Goal: Check status: Check status

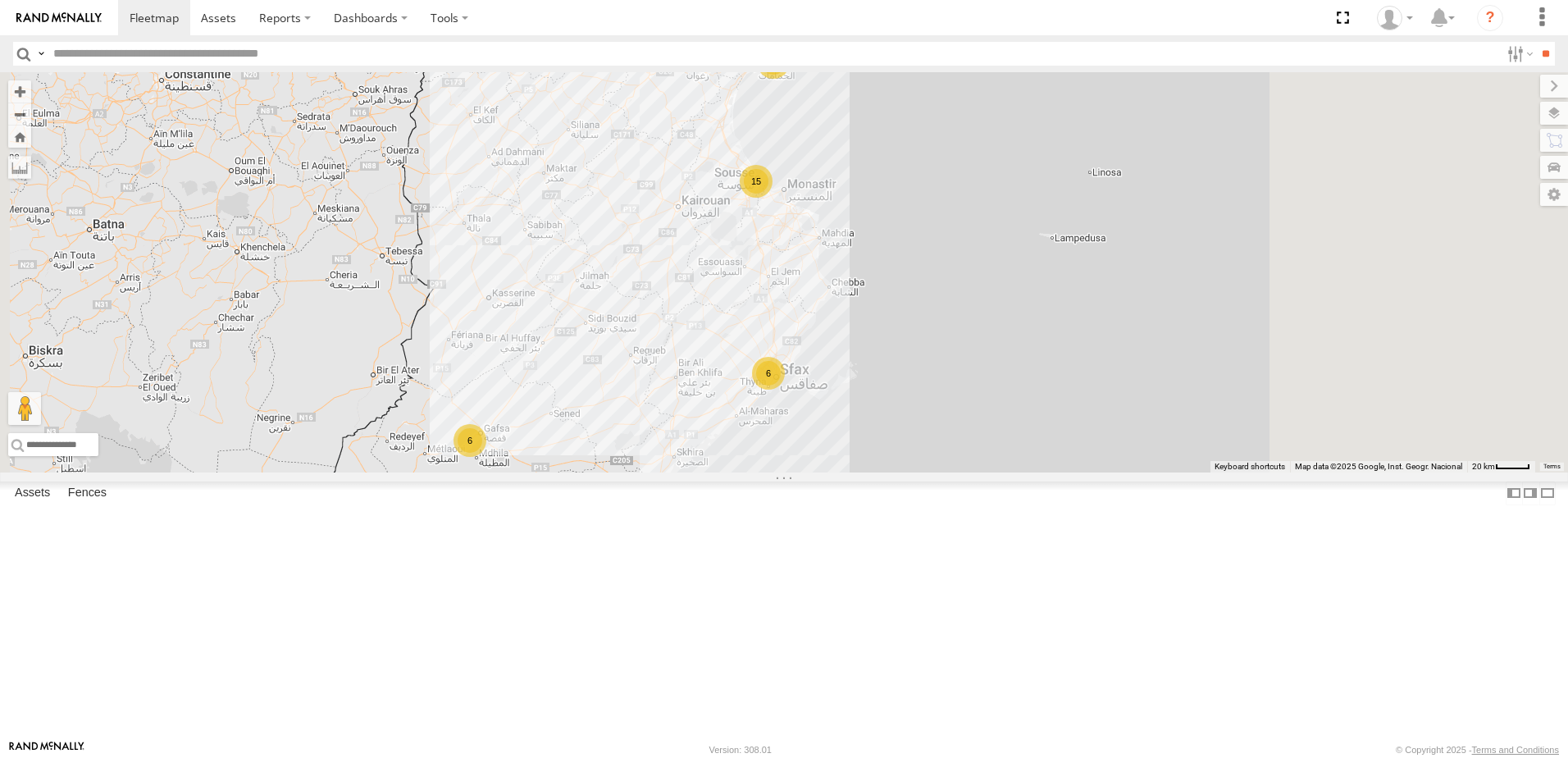
drag, startPoint x: 1028, startPoint y: 317, endPoint x: 869, endPoint y: 392, distance: 175.8
click at [869, 392] on div "7 8 15 2 6 6 245 TU 9066 245 TU 9056" at bounding box center [784, 272] width 1568 height 401
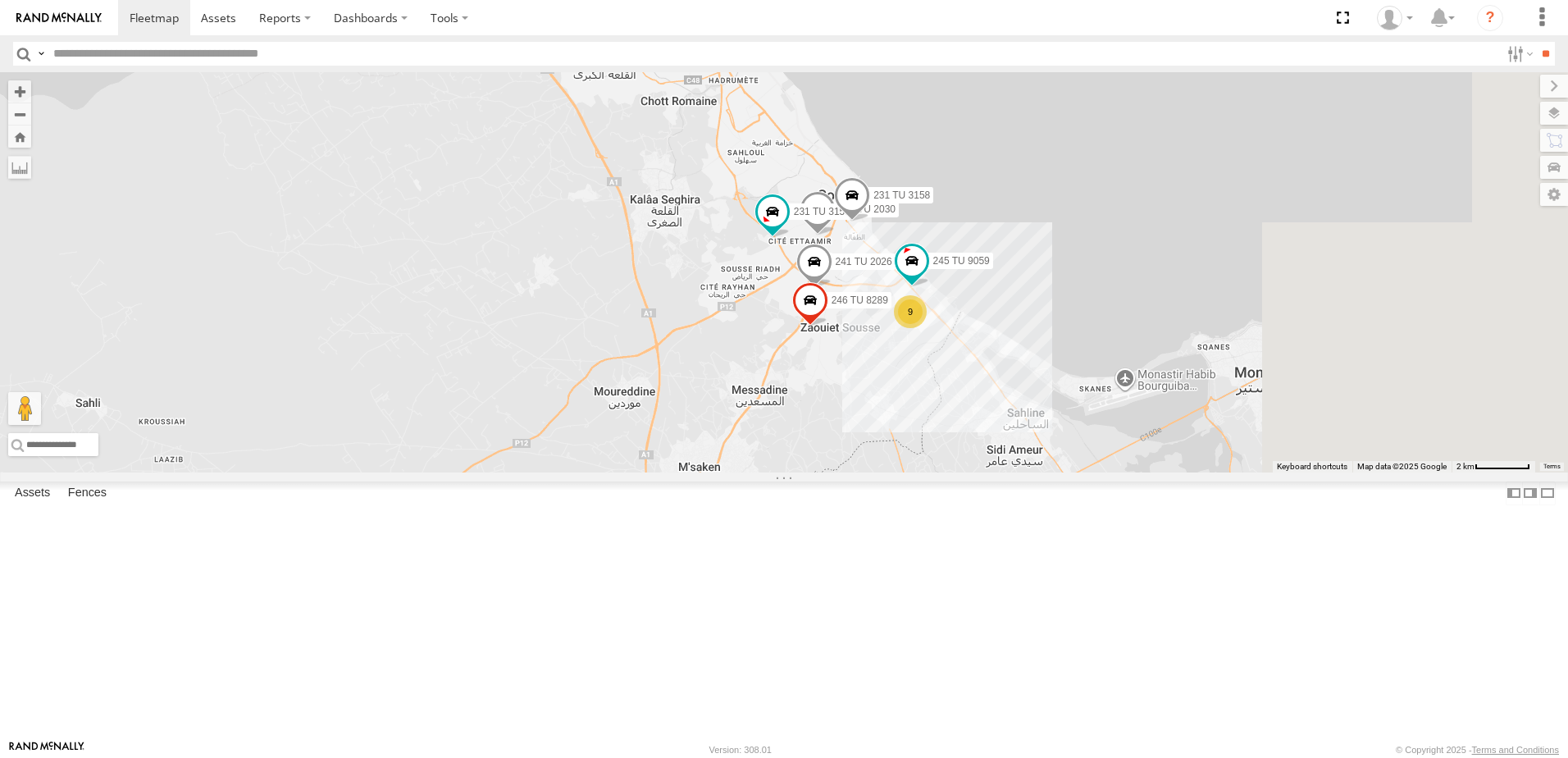
drag, startPoint x: 1006, startPoint y: 356, endPoint x: 695, endPoint y: 317, distance: 313.4
click at [695, 317] on div "245 TU 9066 245 TU 9056 241 TU 2030 231 TU 3159 9 241 TU 2026 231 TU 3158 246 T…" at bounding box center [784, 272] width 1568 height 401
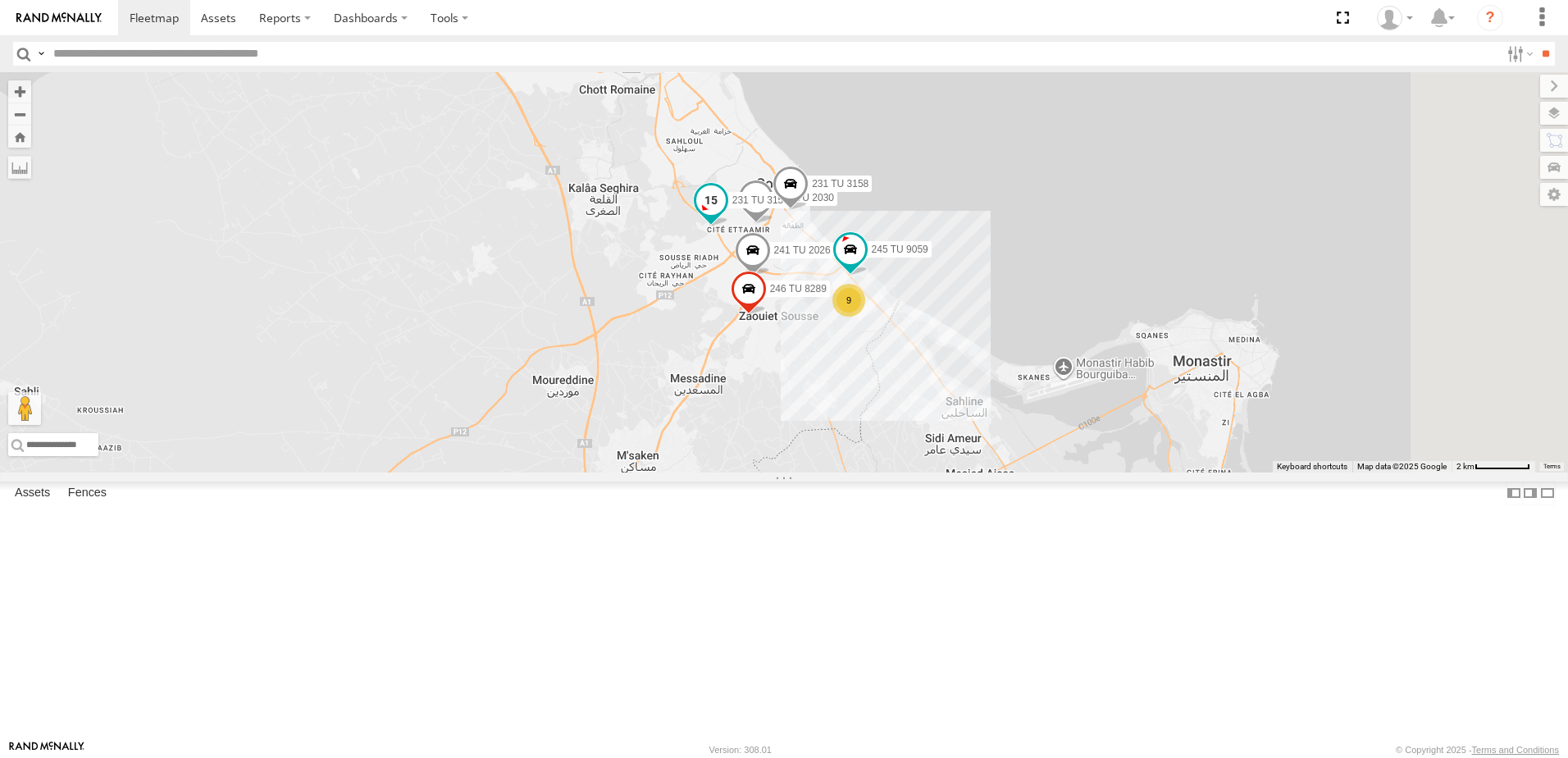
click at [725, 215] on span at bounding box center [711, 200] width 29 height 29
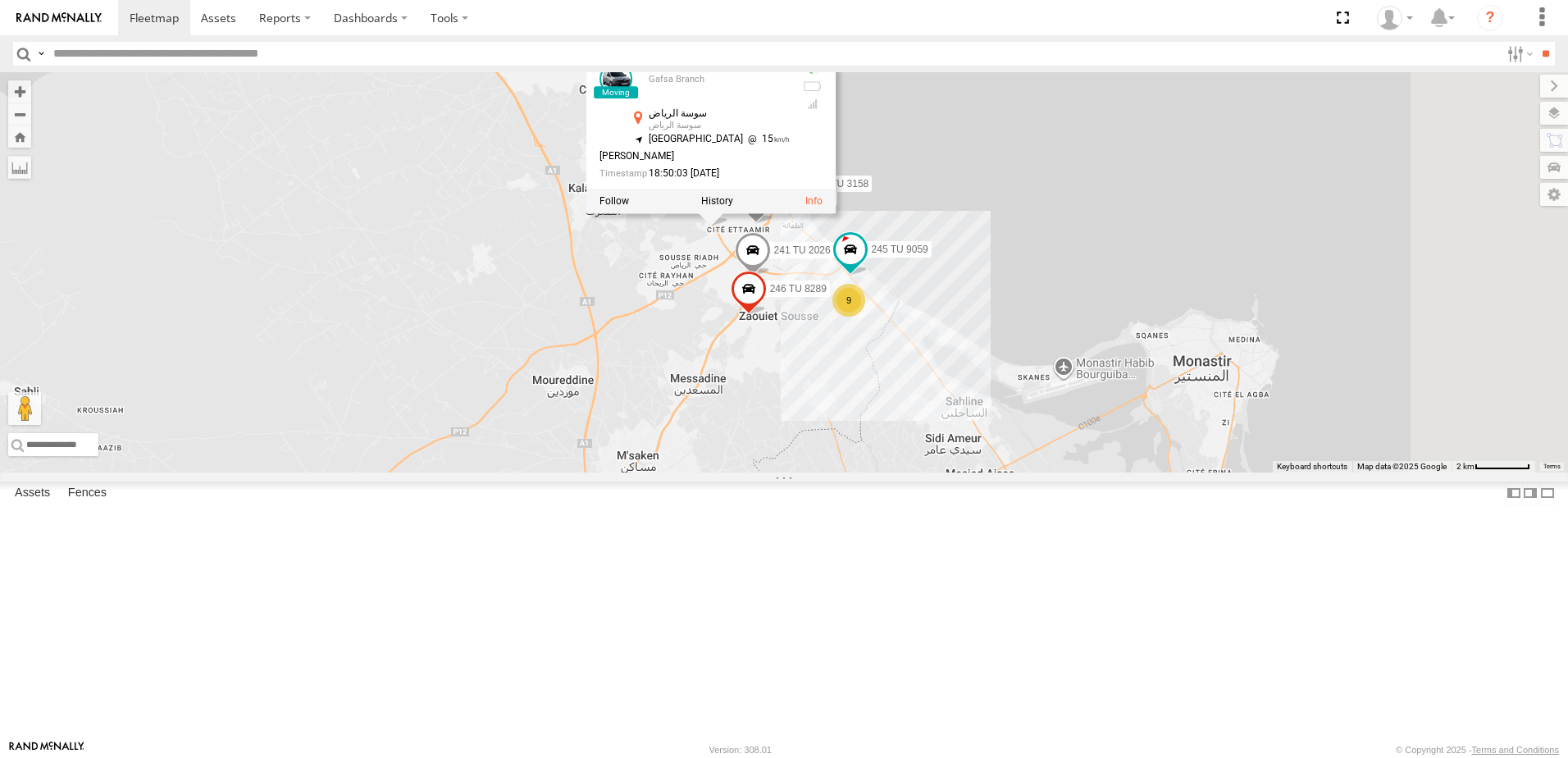
click at [869, 390] on div "245 TU 9066 245 TU 9056 241 TU 2030 231 TU 3159 9 241 TU 2026 231 TU 3158 246 T…" at bounding box center [784, 272] width 1568 height 401
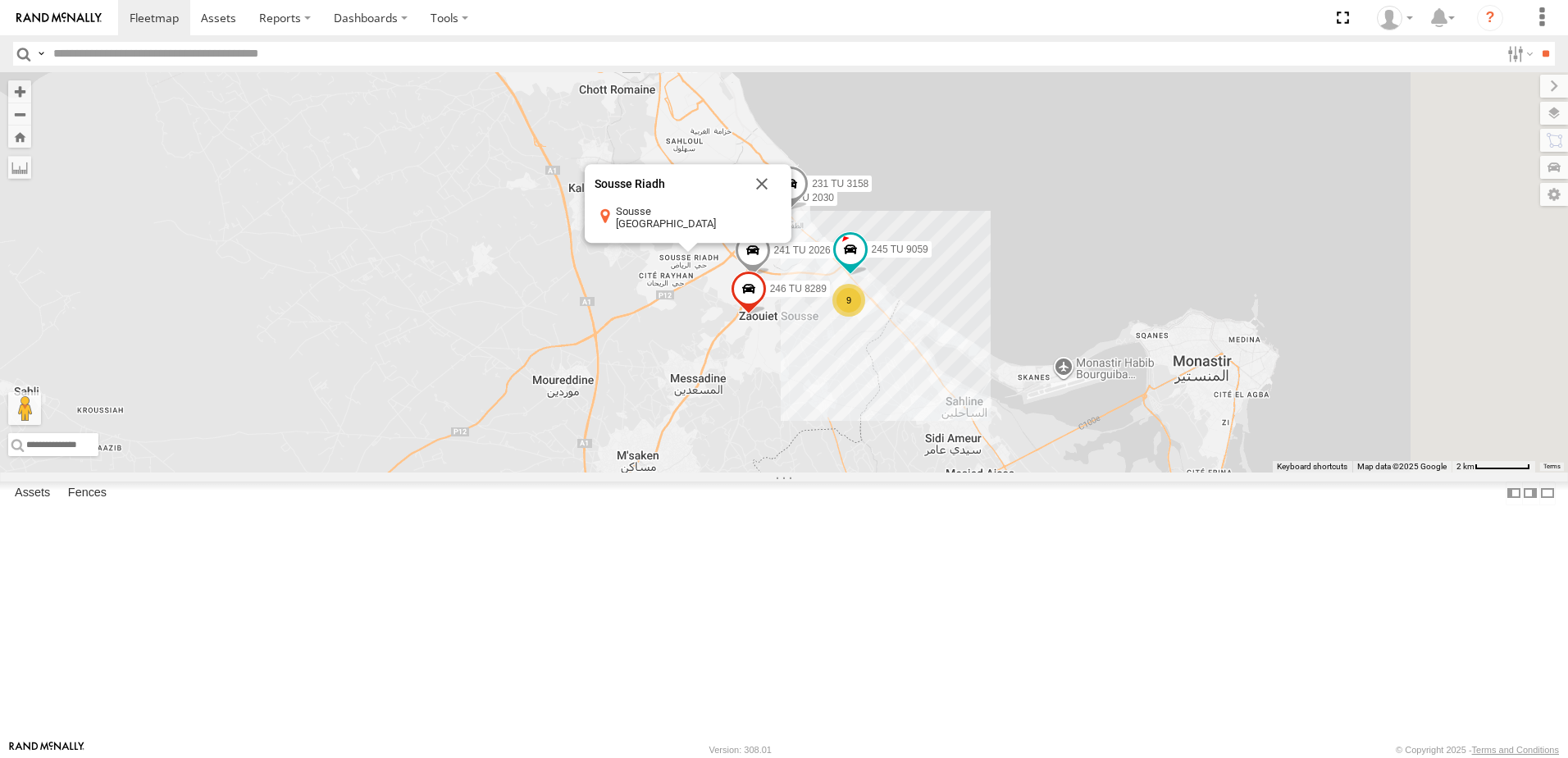
click at [1026, 206] on div "245 TU 9066 245 TU 9056 241 TU 2030 231 TU 3159 9 241 TU 2026 231 TU 3158 246 T…" at bounding box center [784, 272] width 1568 height 401
drag, startPoint x: 725, startPoint y: 280, endPoint x: 719, endPoint y: 234, distance: 46.4
click at [722, 252] on div "245 TU 9066 245 TU 9056 241 TU 2030 231 TU 3159 9 241 TU 2026 231 TU 3158 246 T…" at bounding box center [784, 272] width 1568 height 401
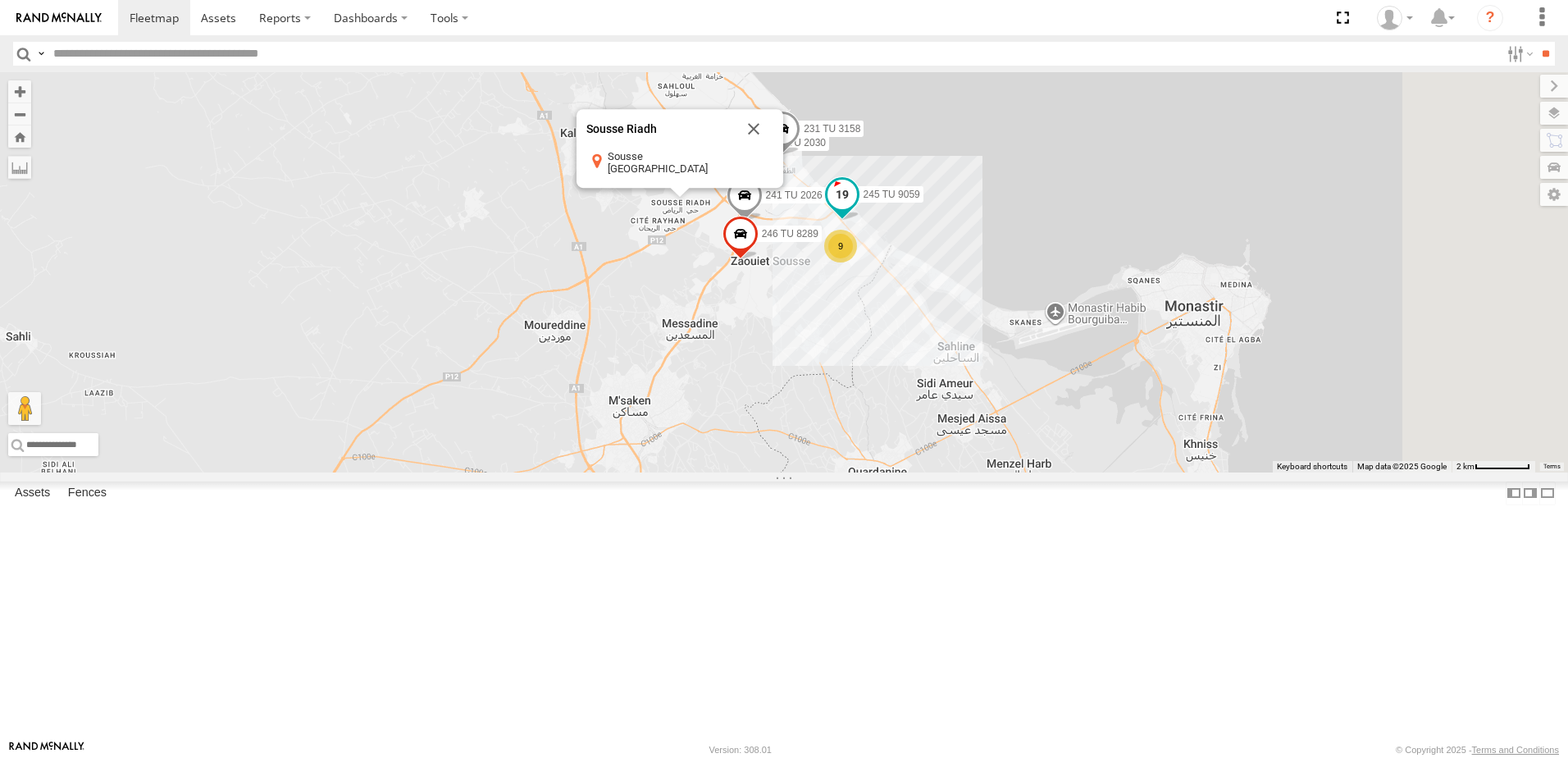
click at [856, 209] on span at bounding box center [842, 194] width 29 height 29
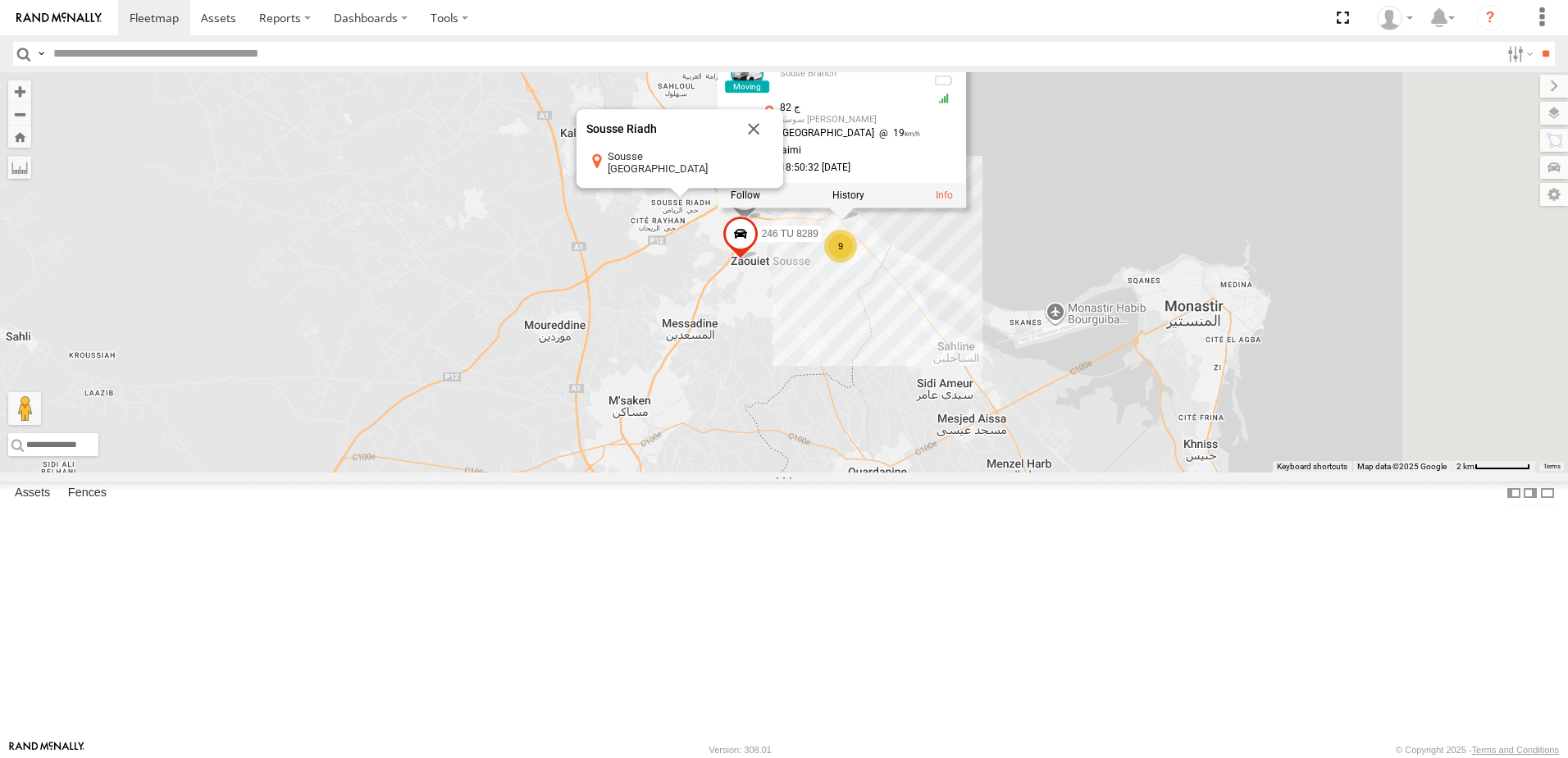
click at [1129, 401] on div "245 TU 9066 245 TU 9056 241 TU 2030 231 TU 3159 9 241 TU 2026 231 TU 3158 246 T…" at bounding box center [784, 272] width 1568 height 401
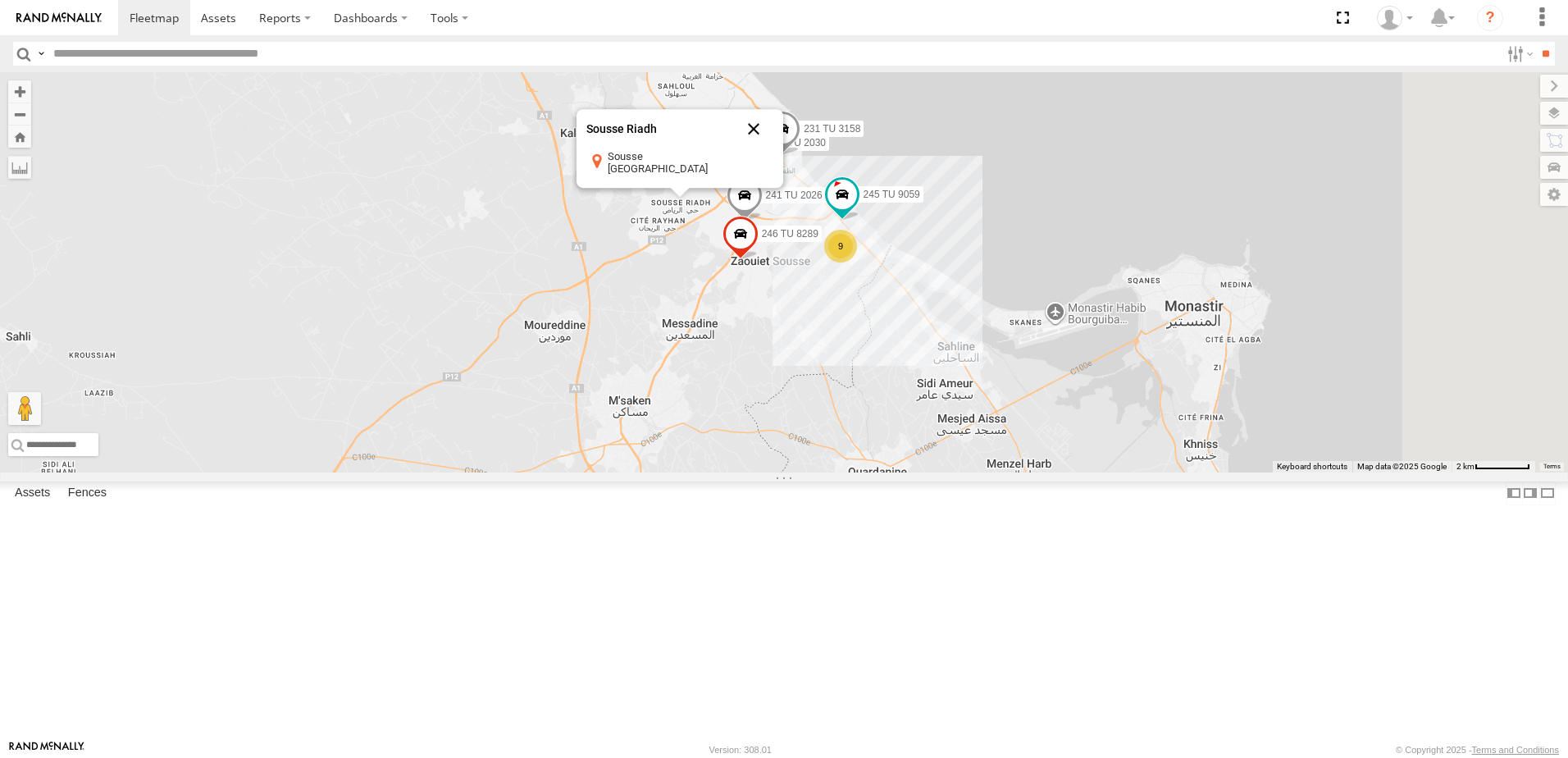
click at [773, 149] on button "Close" at bounding box center [753, 129] width 39 height 39
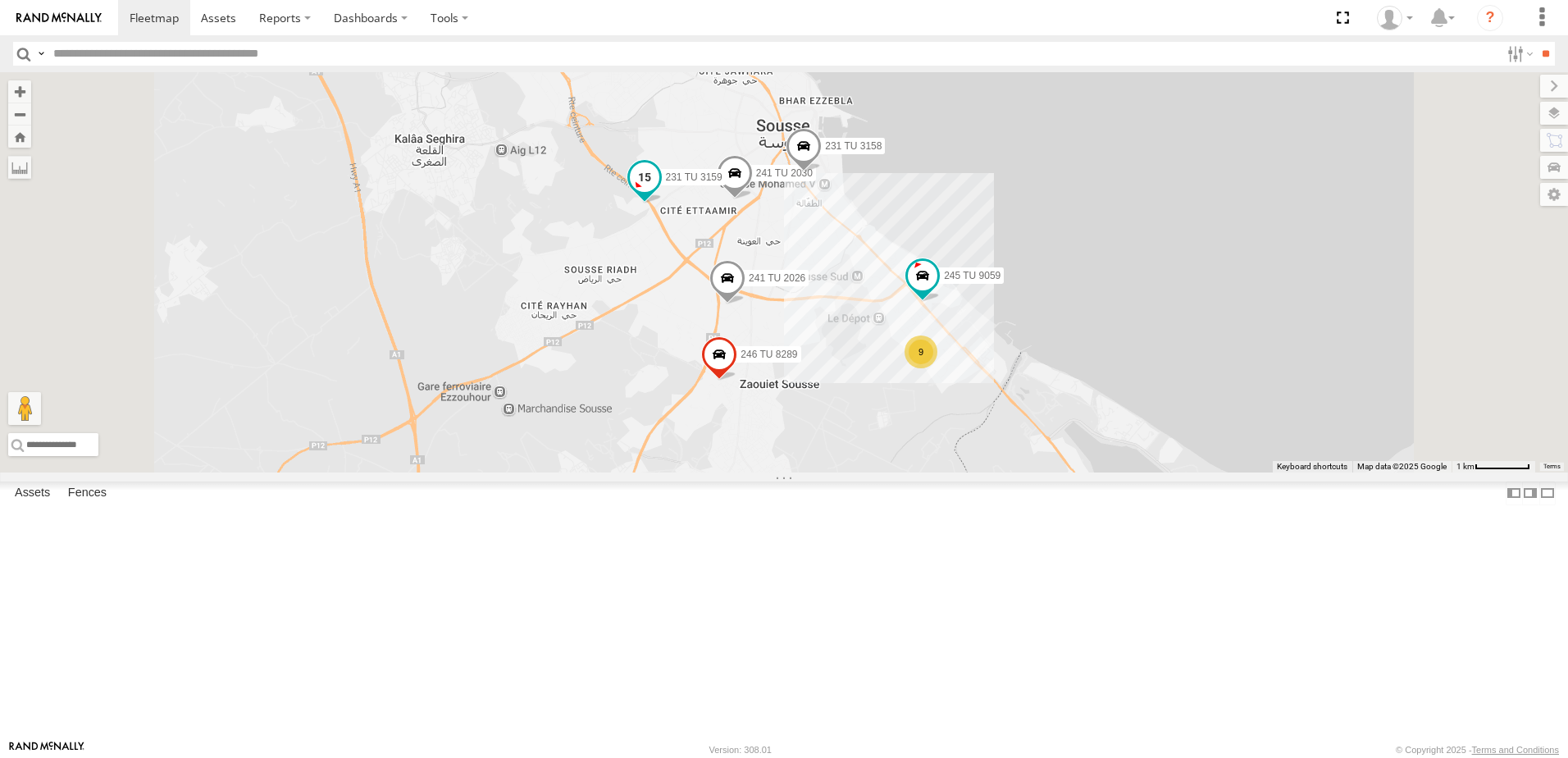
click at [660, 192] on span at bounding box center [644, 177] width 29 height 29
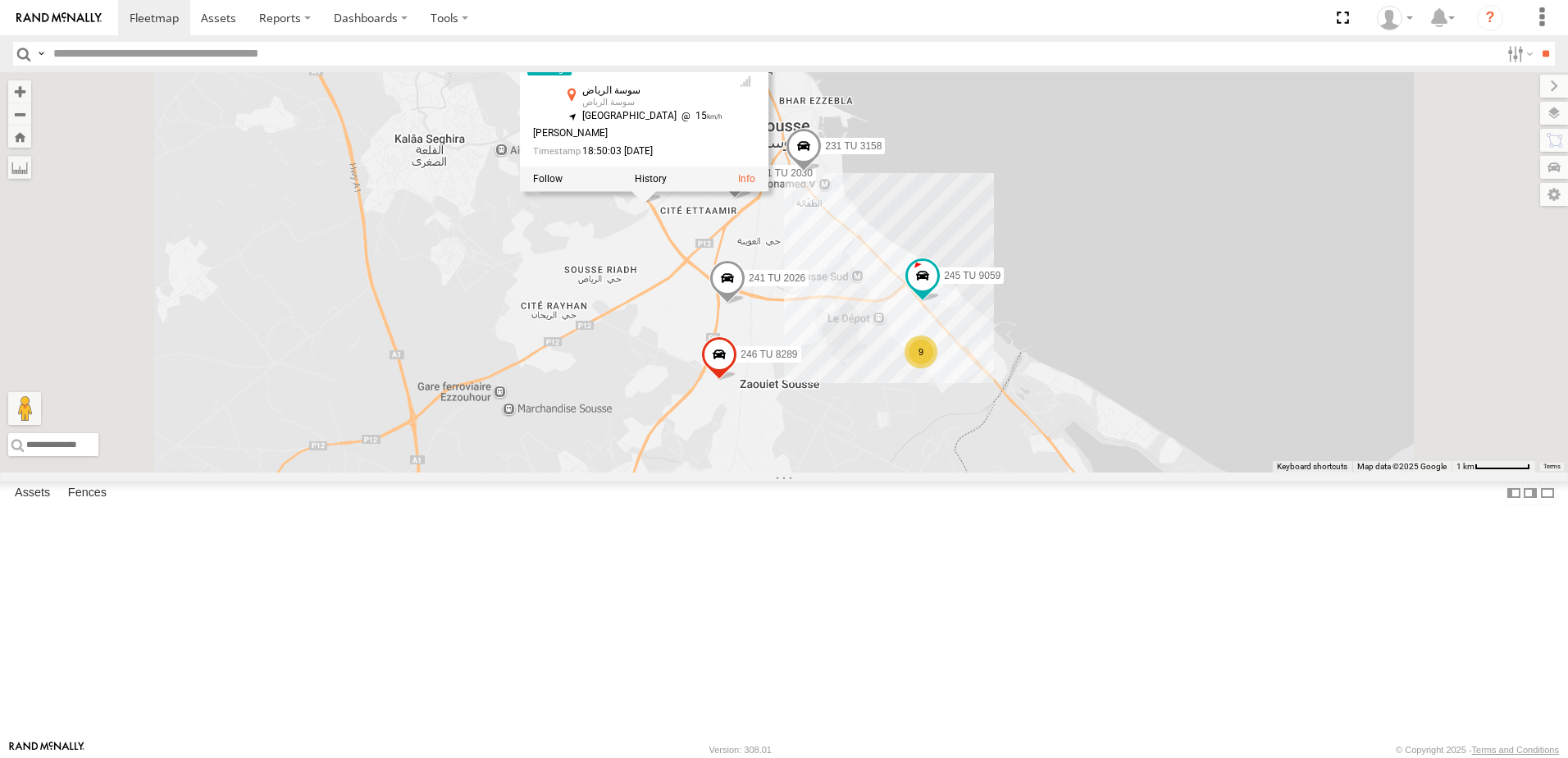
click at [815, 361] on div "245 TU 9066 245 TU 9056 241 TU 2030 231 TU 3159 241 TU 2026 231 TU 3158 246 TU …" at bounding box center [784, 272] width 1568 height 401
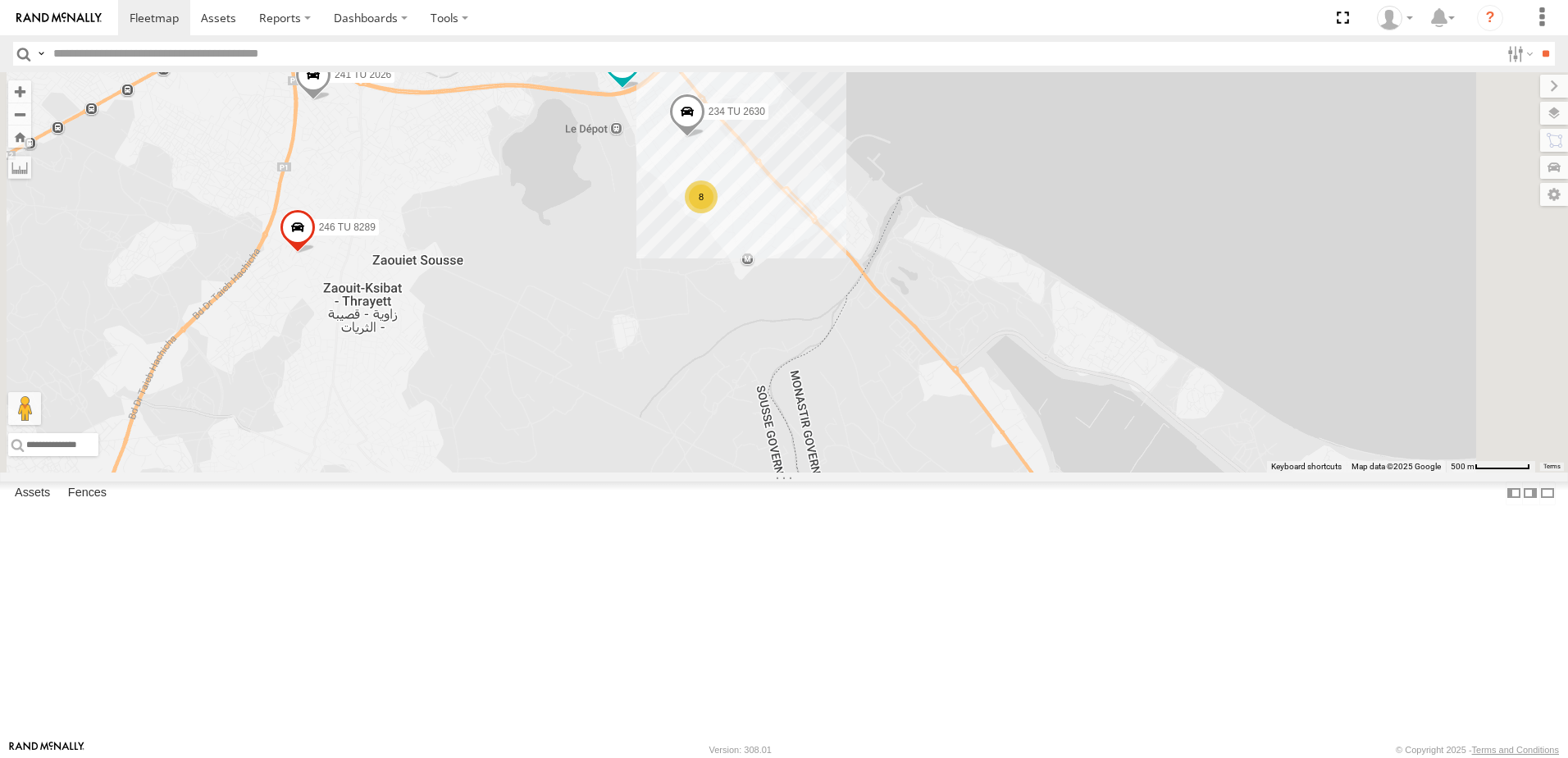
click at [616, 306] on div "245 TU 9066 245 TU 9056 241 TU 2030 231 TU 3159 241 TU 2026 231 TU 3158 246 TU …" at bounding box center [784, 272] width 1568 height 401
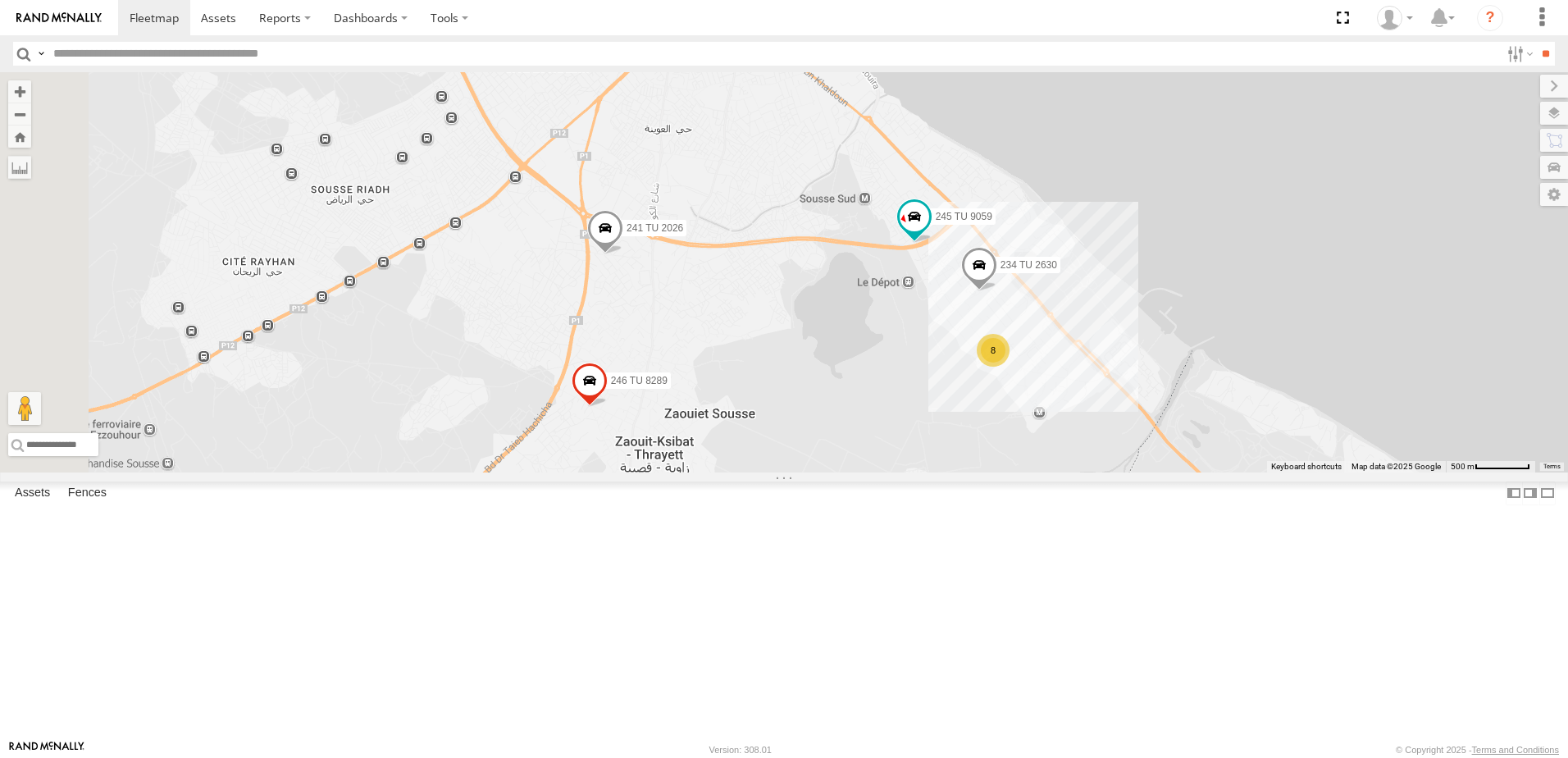
drag, startPoint x: 616, startPoint y: 306, endPoint x: 919, endPoint y: 466, distance: 342.6
click at [919, 466] on div "245 TU 9066 245 TU 9056 241 TU 2030 231 TU 3159 241 TU 2026 231 TU 3158 246 TU …" at bounding box center [784, 272] width 1568 height 401
click at [454, 42] on span at bounding box center [439, 27] width 29 height 29
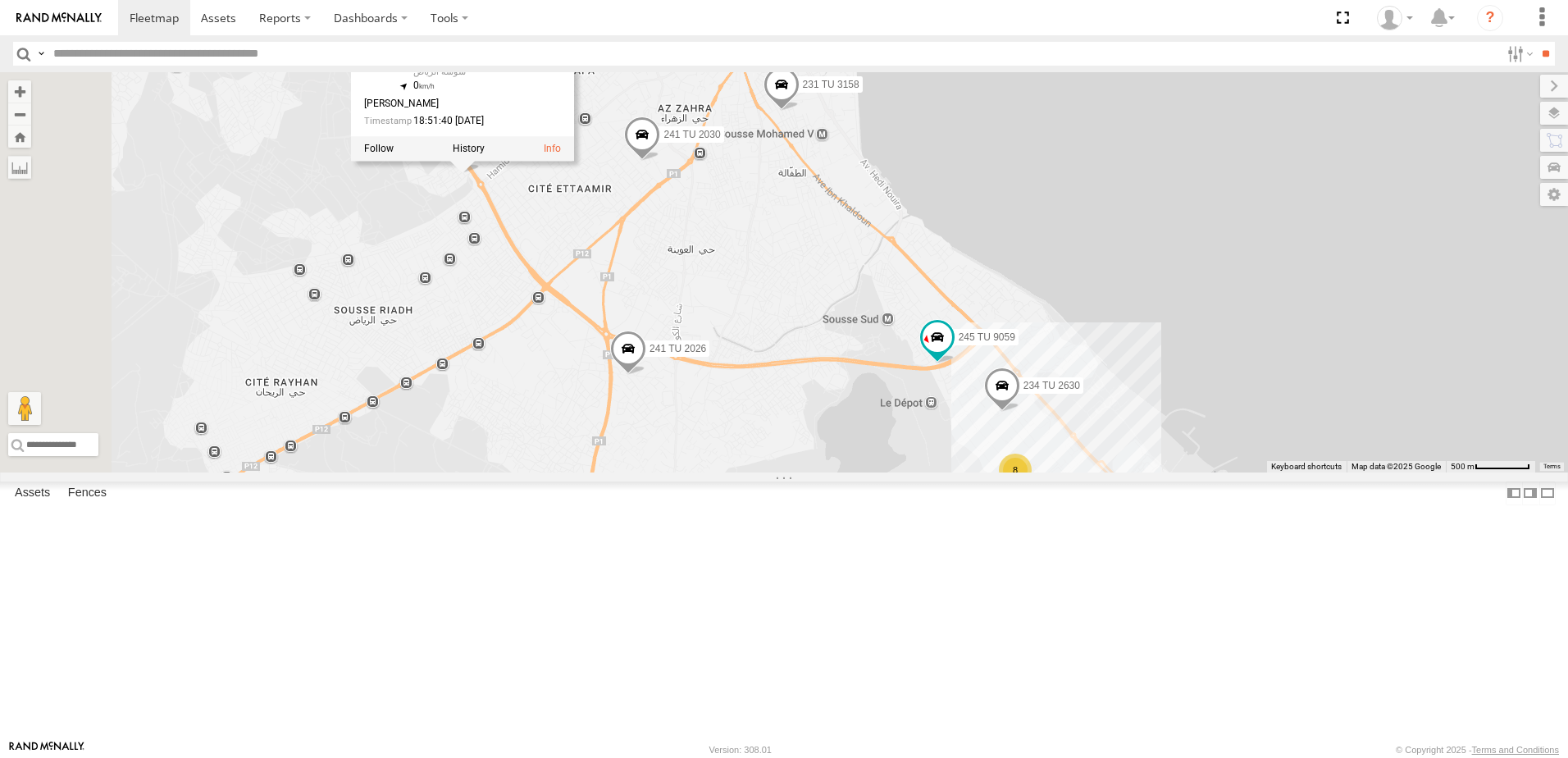
drag, startPoint x: 590, startPoint y: 298, endPoint x: 614, endPoint y: 423, distance: 127.3
click at [614, 423] on div "245 TU 9066 245 TU 9056 241 TU 2030 231 TU 3159 241 TU 2026 231 TU 3158 246 TU …" at bounding box center [784, 272] width 1568 height 401
click at [640, 374] on div "245 TU 9066 245 TU 9056 241 TU 2030 231 TU 3159 241 TU 2026 231 TU 3158 246 TU …" at bounding box center [784, 272] width 1568 height 401
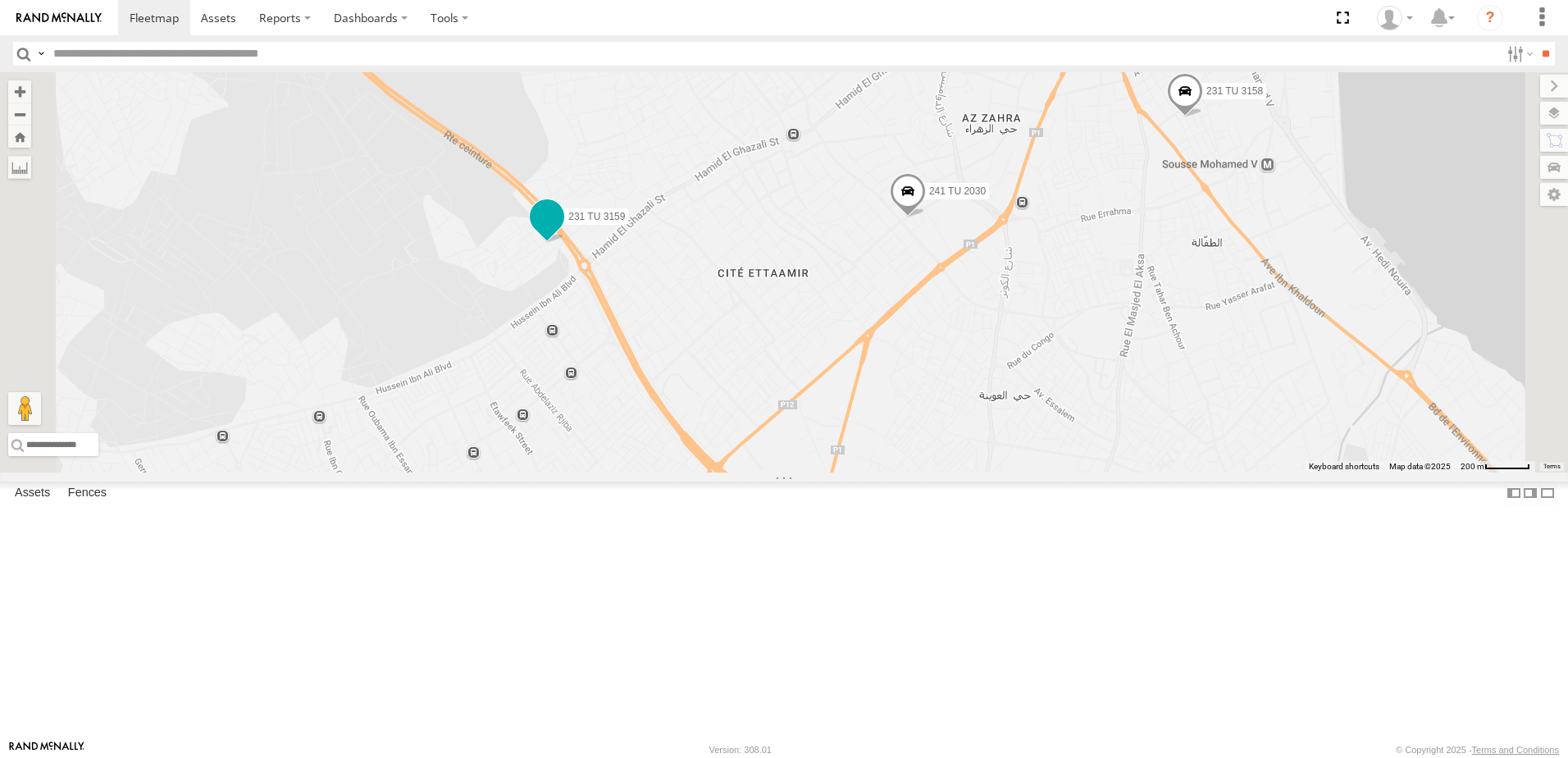
click at [562, 232] on span at bounding box center [547, 218] width 29 height 29
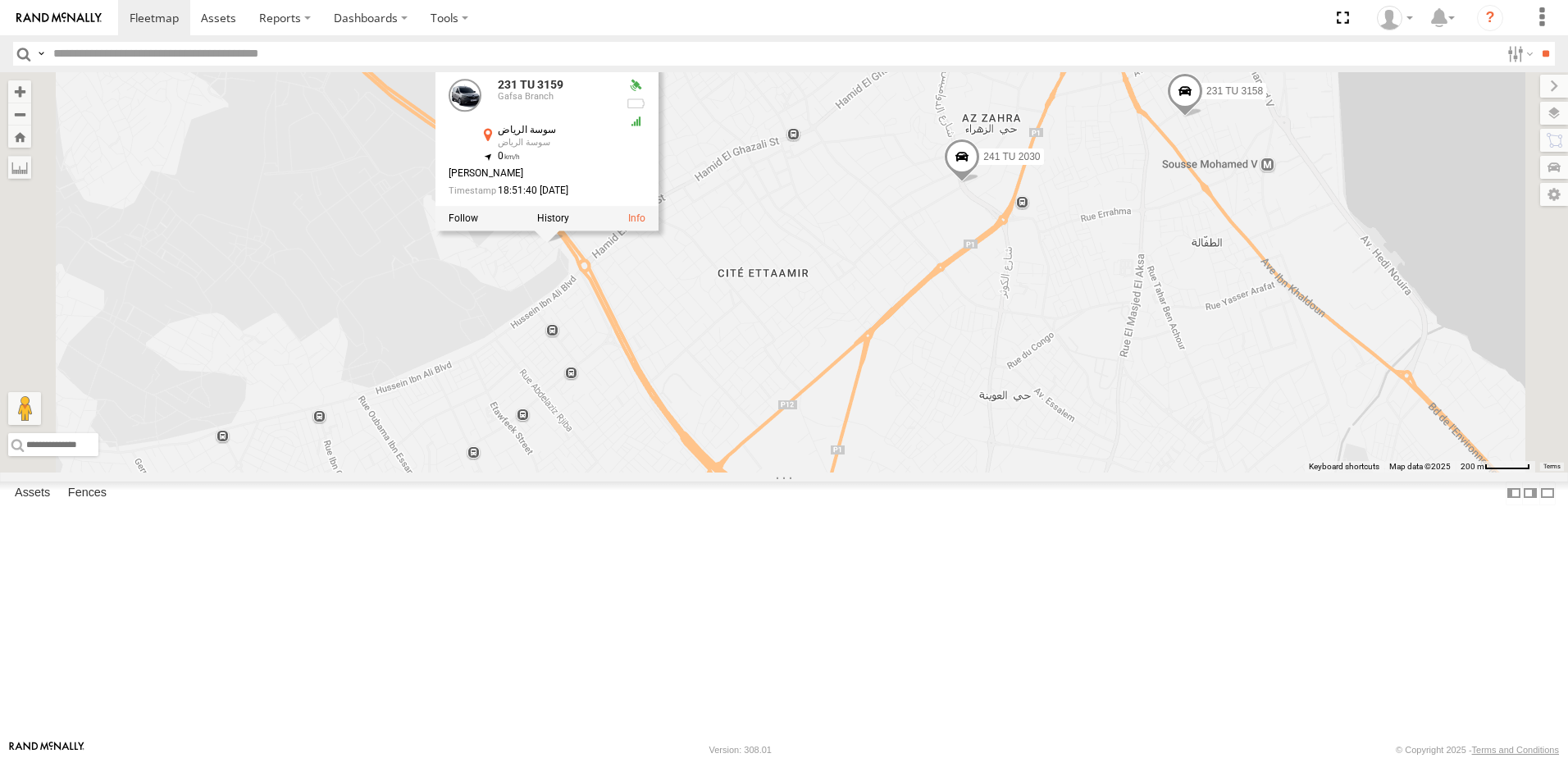
click at [659, 232] on div at bounding box center [546, 219] width 223 height 24
click at [569, 225] on label at bounding box center [553, 219] width 32 height 11
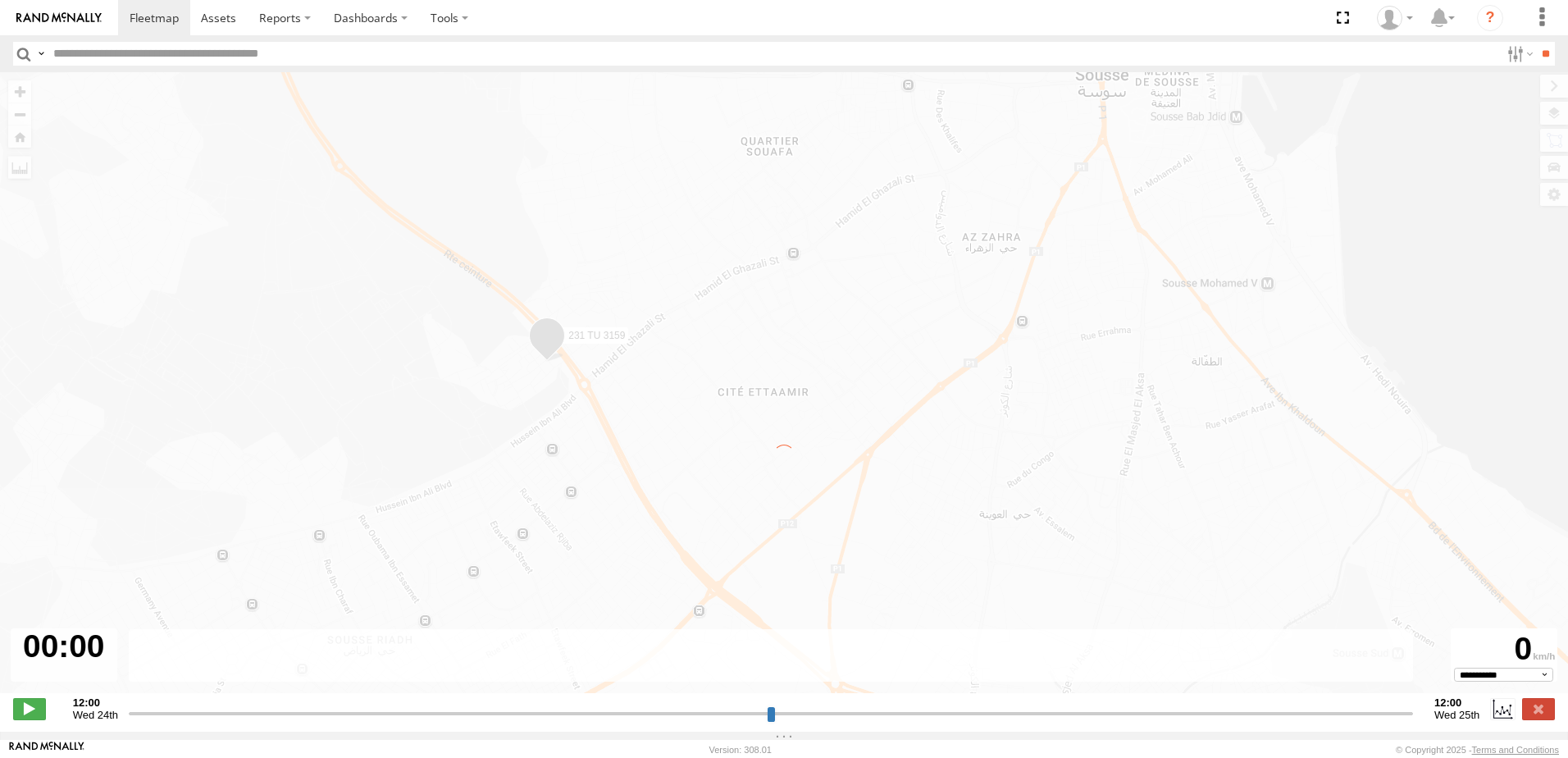
type input "**********"
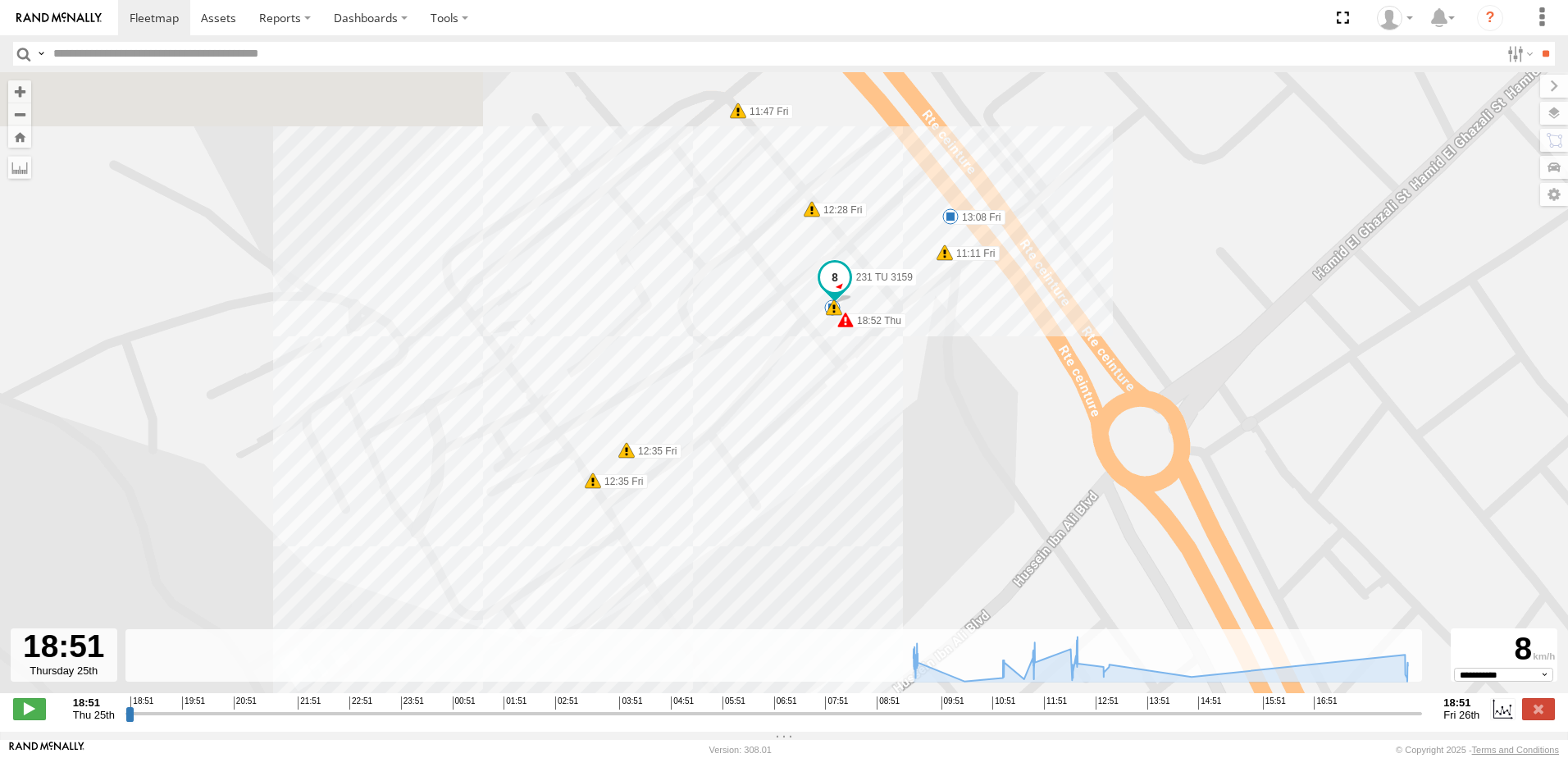
drag, startPoint x: 872, startPoint y: 308, endPoint x: 754, endPoint y: 451, distance: 185.4
click at [754, 451] on div "231 TU 3159 18:52 Thu 13:08 Fri 11:11 Fri 11:47 Fri 12:35 Fri 12:35 Fri 12 7 12…" at bounding box center [784, 391] width 1568 height 638
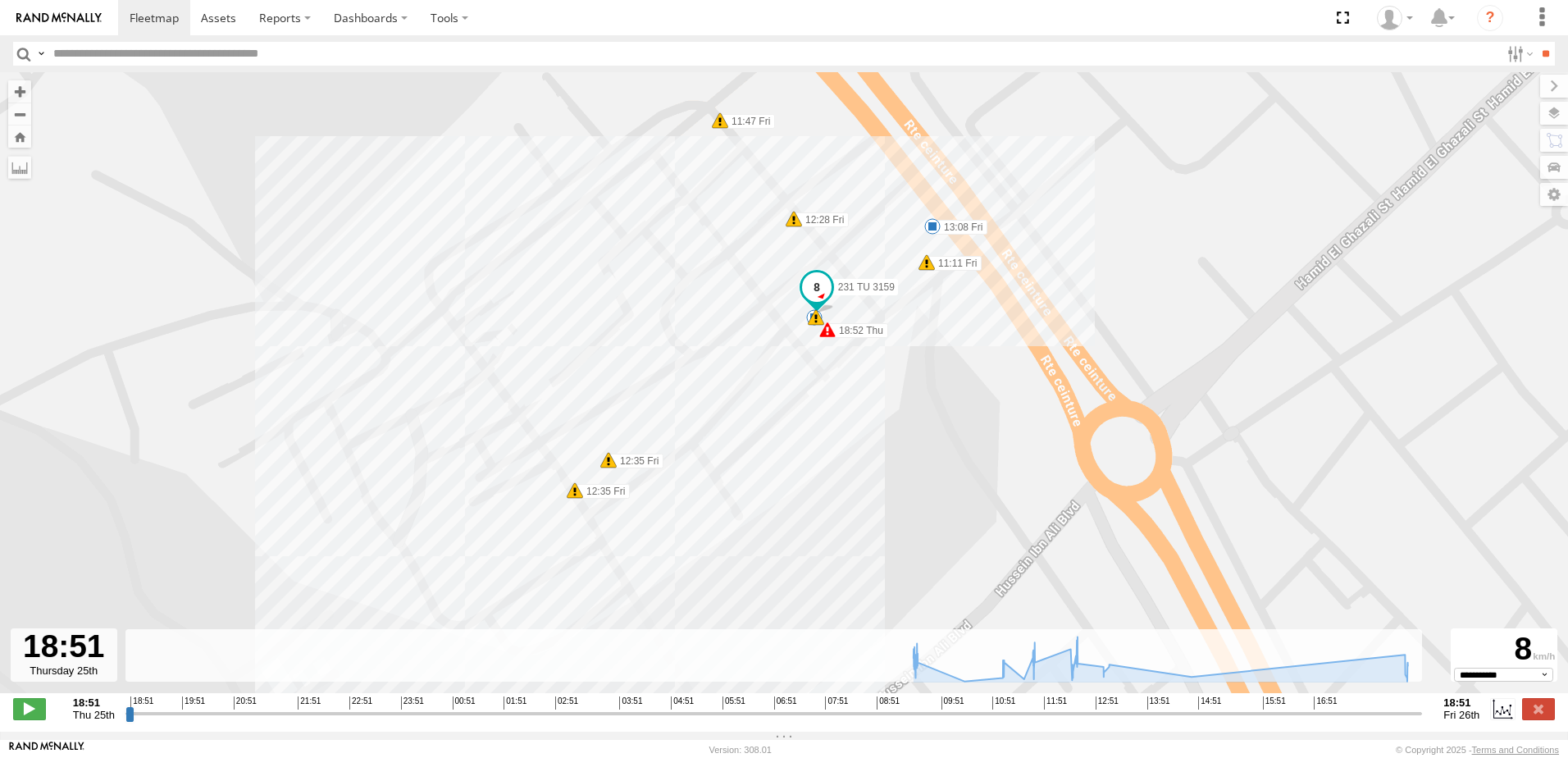
click at [825, 343] on div "231 TU 3159 18:52 Thu 13:08 Fri 11:11 Fri 11:47 Fri 12:35 Fri 12:35 Fri 12 7 12…" at bounding box center [784, 391] width 1568 height 638
click at [826, 343] on div "231 TU 3159 18:52 Thu 13:08 Fri 11:11 Fri 11:47 Fri 12:35 Fri 12:35 Fri 12 7 12…" at bounding box center [784, 391] width 1568 height 638
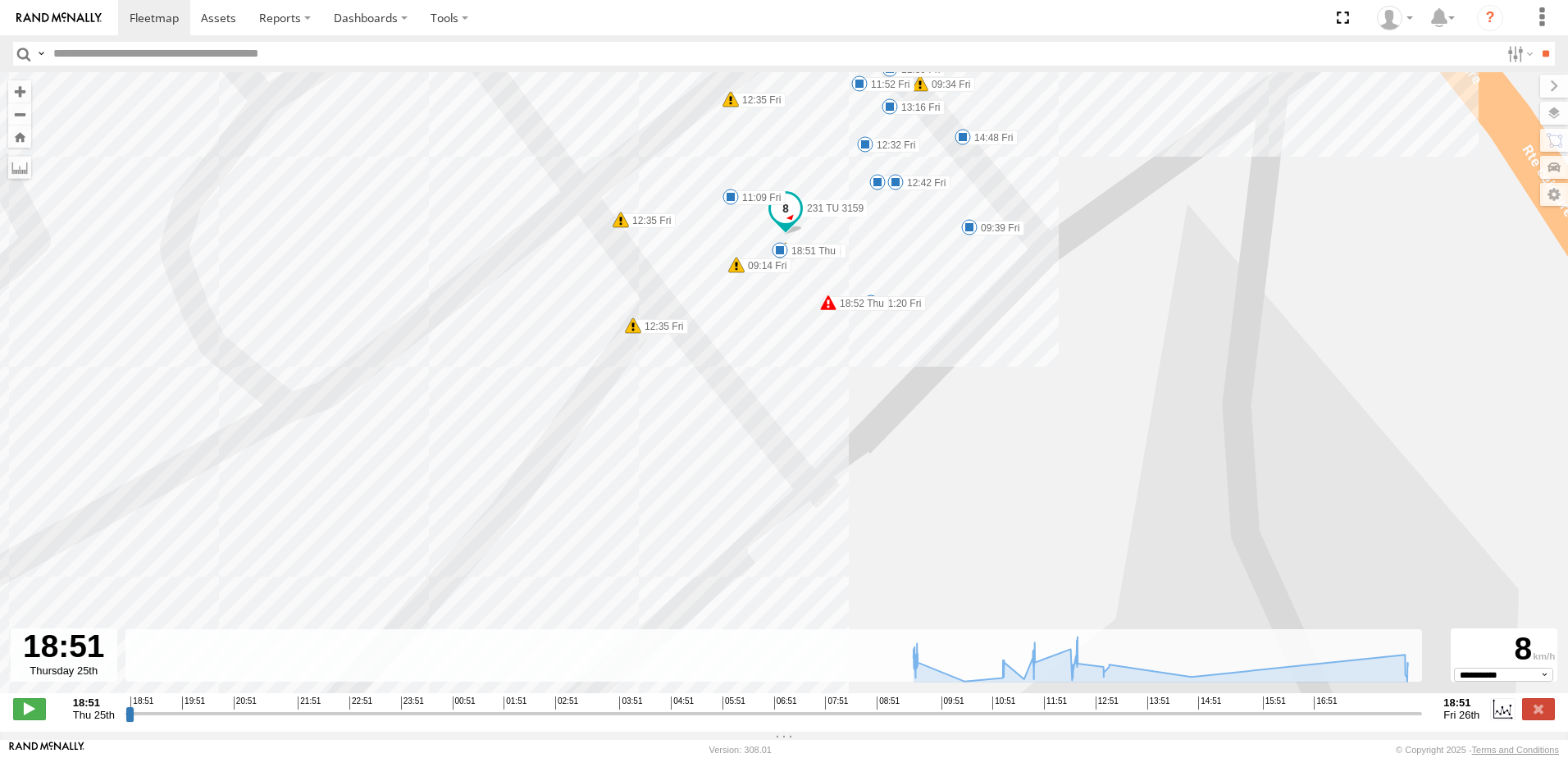
click at [826, 310] on span at bounding box center [828, 303] width 16 height 16
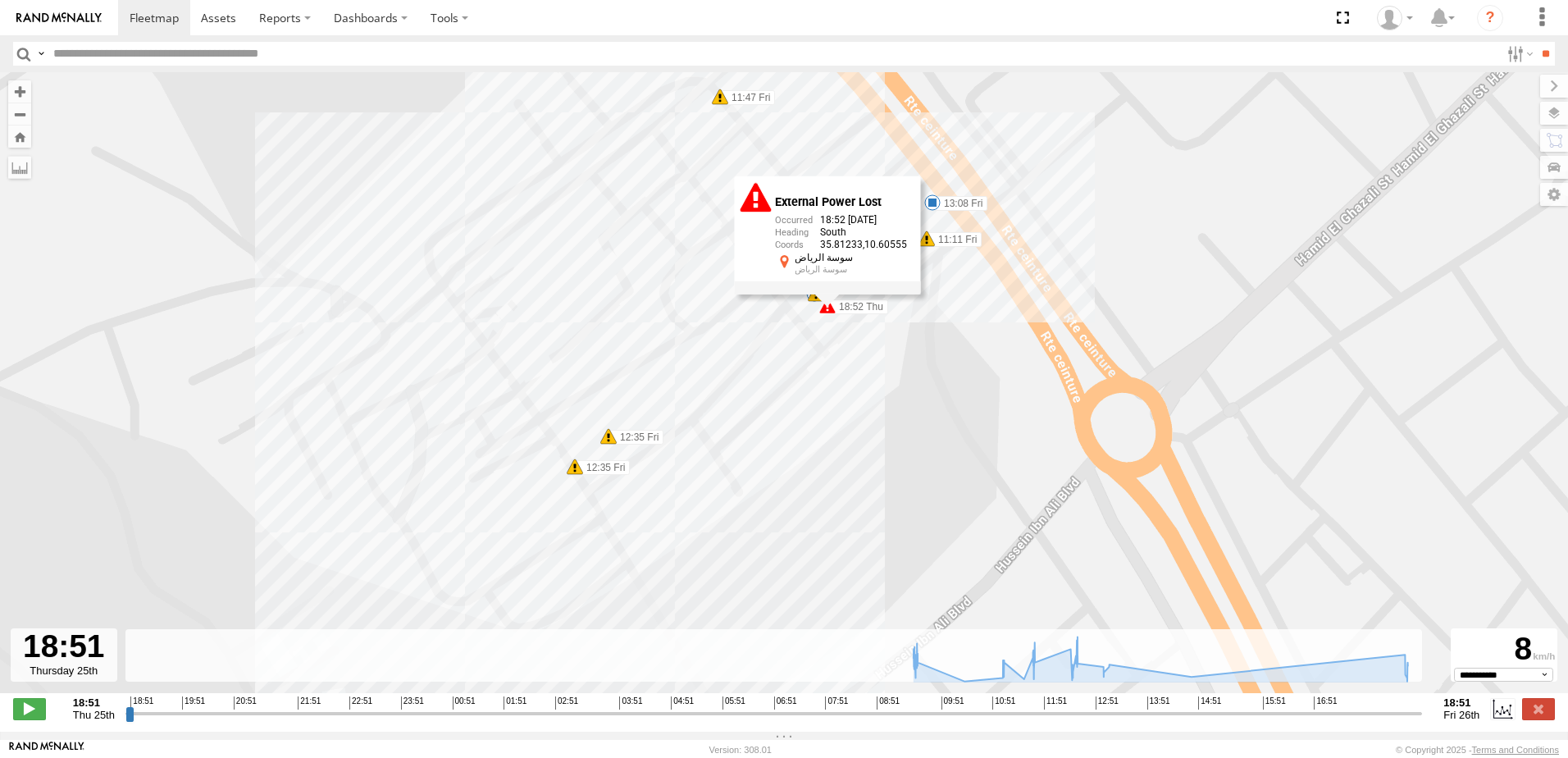
click at [1177, 311] on div "231 TU 3159 18:52 Thu 13:08 Fri 11:11 Fri 11:47 Fri 12:35 Fri 12:35 Fri 12:28 F…" at bounding box center [784, 391] width 1568 height 638
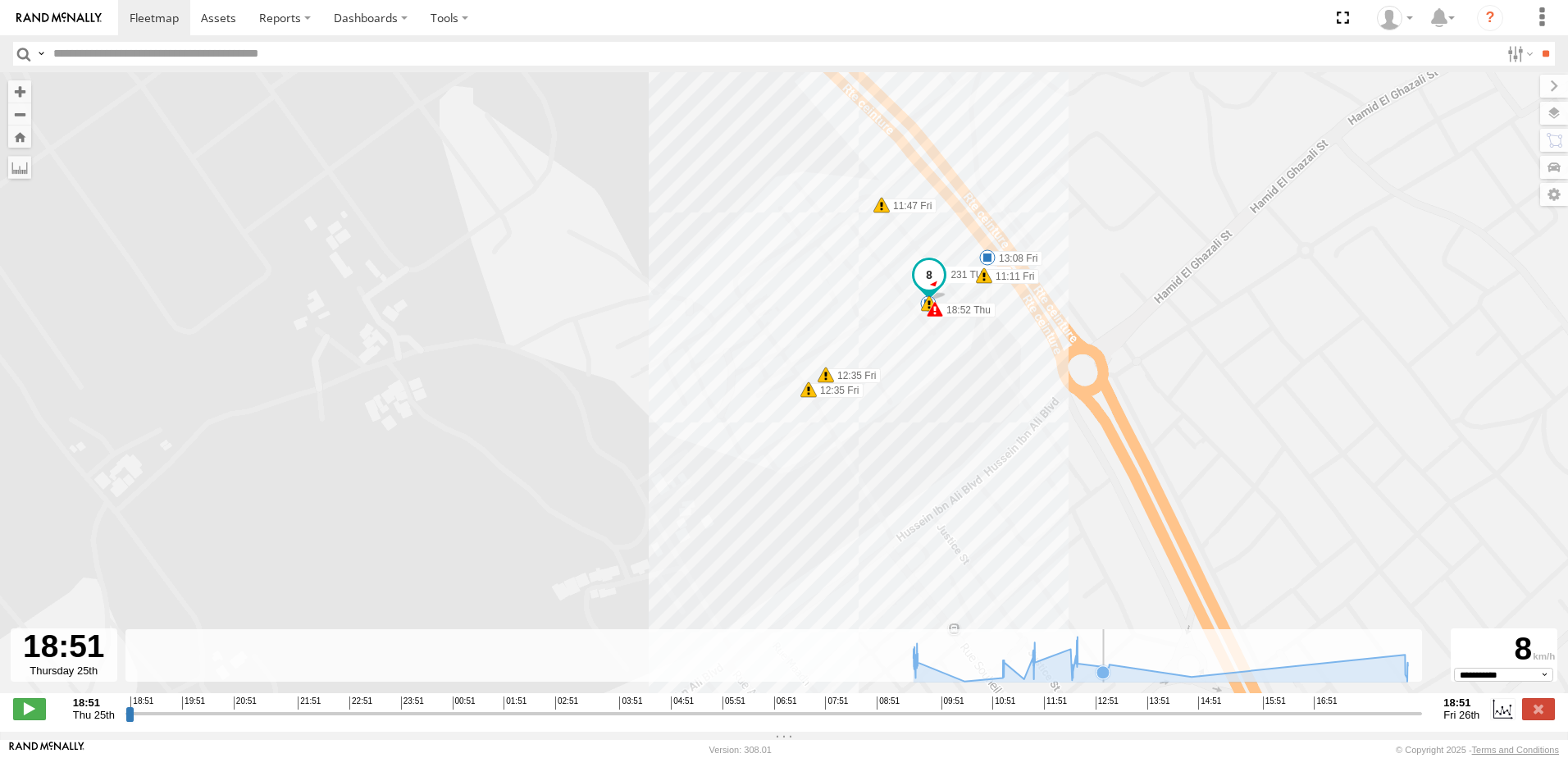
click at [1104, 678] on icon at bounding box center [1103, 671] width 13 height 13
click at [1191, 683] on icon at bounding box center [1190, 676] width 13 height 13
click at [1265, 673] on icon at bounding box center [1160, 658] width 511 height 44
click at [1296, 683] on icon at bounding box center [1161, 659] width 494 height 46
click at [1349, 683] on icon at bounding box center [1161, 659] width 494 height 46
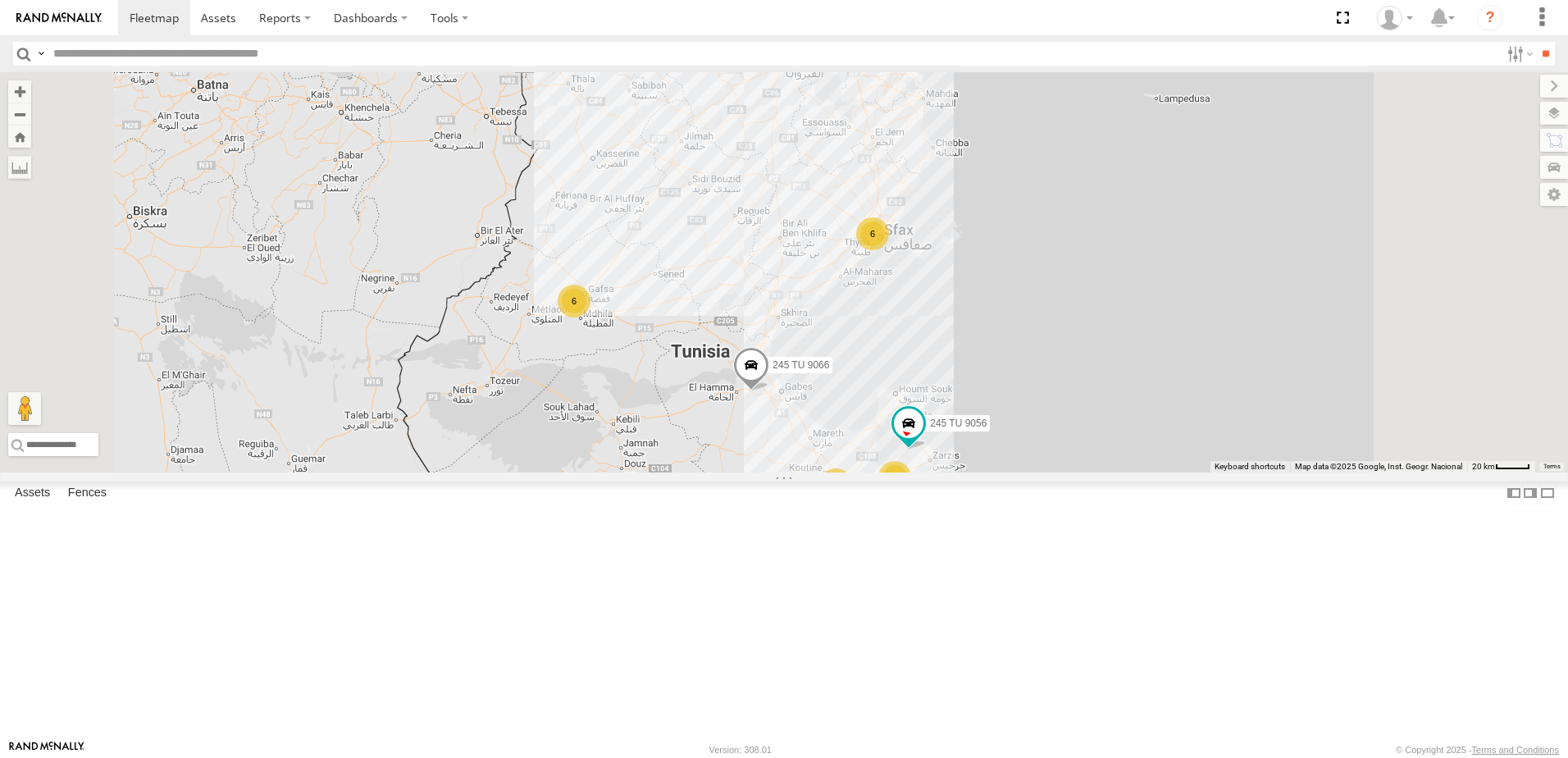
drag, startPoint x: 910, startPoint y: 407, endPoint x: 880, endPoint y: 362, distance: 54.1
click at [880, 362] on div "7 8 15 2 6 6 245 TU 9066 245 TU 9056" at bounding box center [784, 272] width 1568 height 401
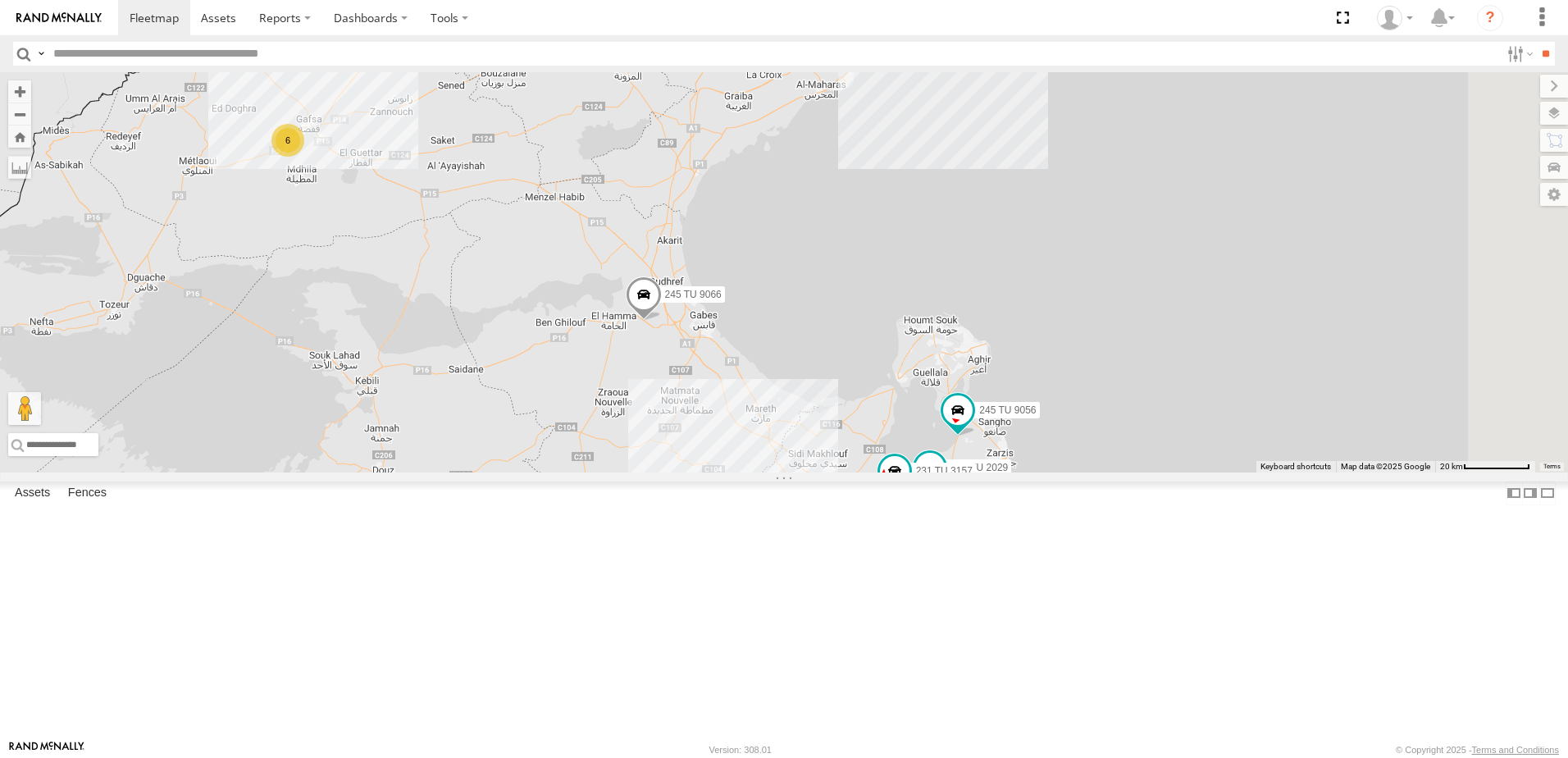
drag, startPoint x: 1107, startPoint y: 550, endPoint x: 1013, endPoint y: 443, distance: 142.4
click at [1013, 443] on div "245 TU 9066 245 TU 9056 241 TU 2029 231 TU 3157 8 6 6" at bounding box center [784, 272] width 1568 height 401
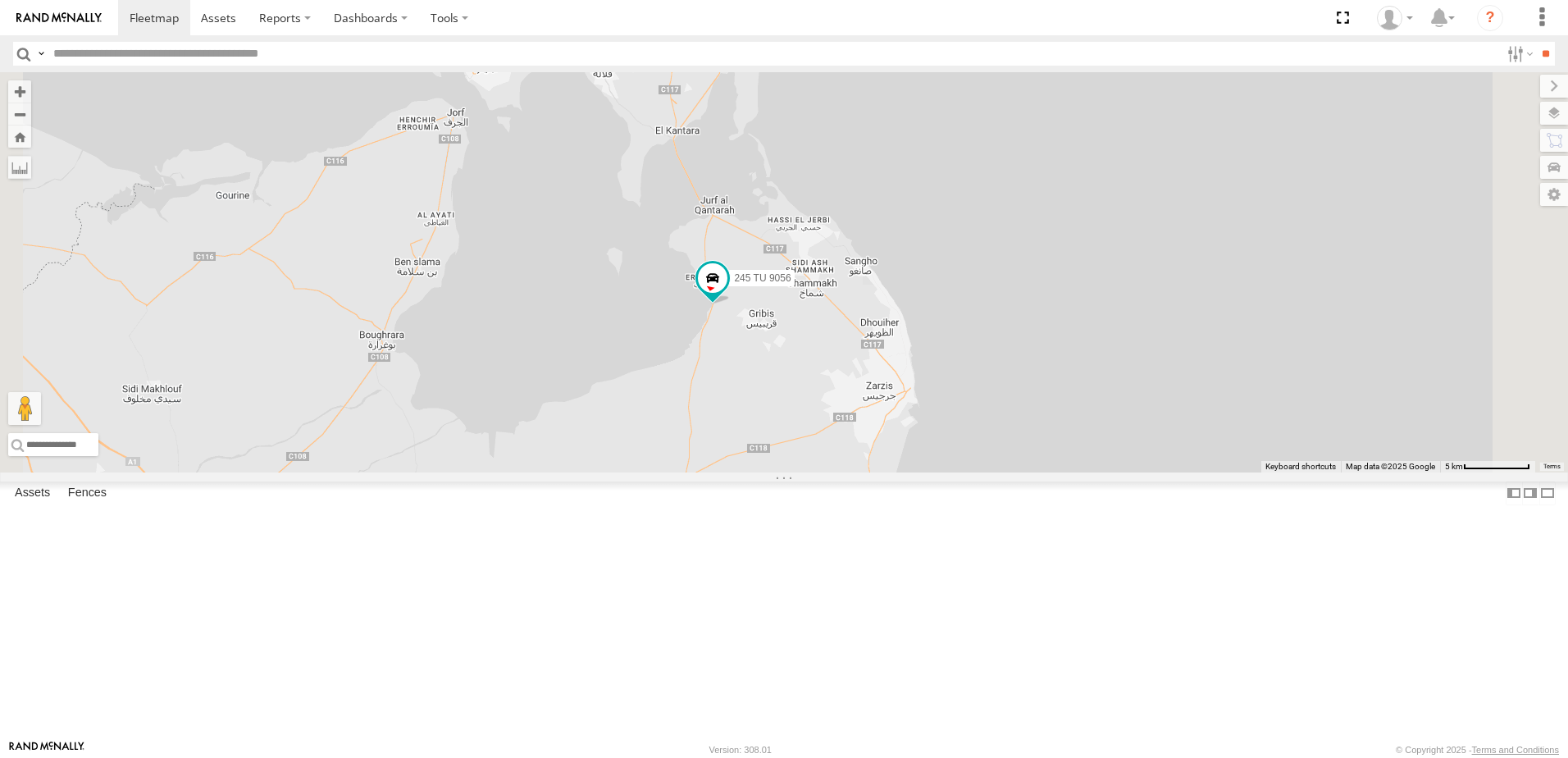
drag, startPoint x: 1174, startPoint y: 523, endPoint x: 1015, endPoint y: 257, distance: 309.9
click at [1015, 257] on div "245 TU 9066 245 TU 9056 241 TU 2029 231 TU 3157" at bounding box center [784, 272] width 1568 height 401
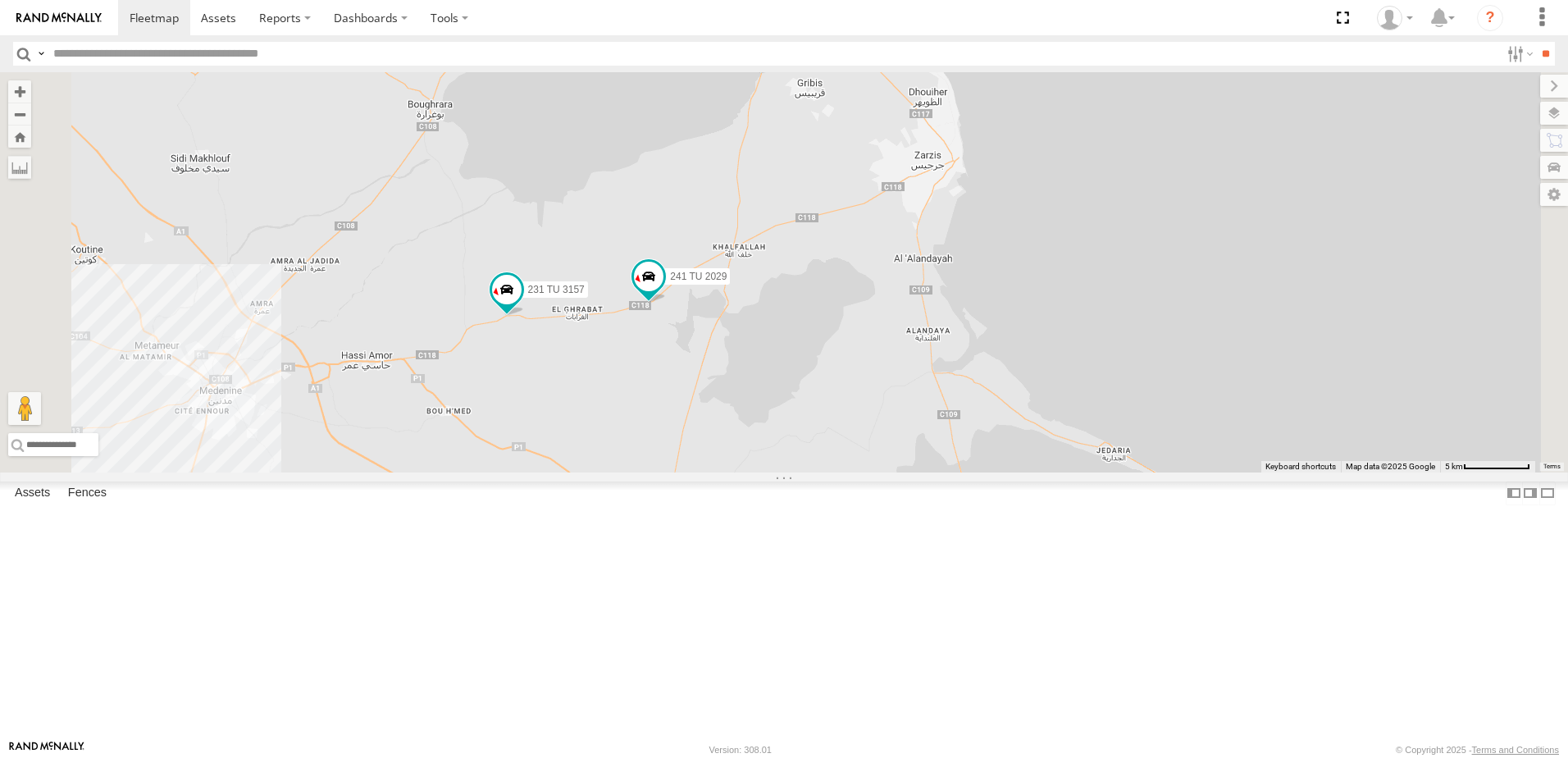
drag, startPoint x: 716, startPoint y: 590, endPoint x: 766, endPoint y: 356, distance: 239.3
click at [766, 356] on div "245 TU 9066 245 TU 9056 241 TU 2029 231 TU 3157" at bounding box center [784, 272] width 1568 height 401
click at [522, 304] on span at bounding box center [507, 290] width 29 height 29
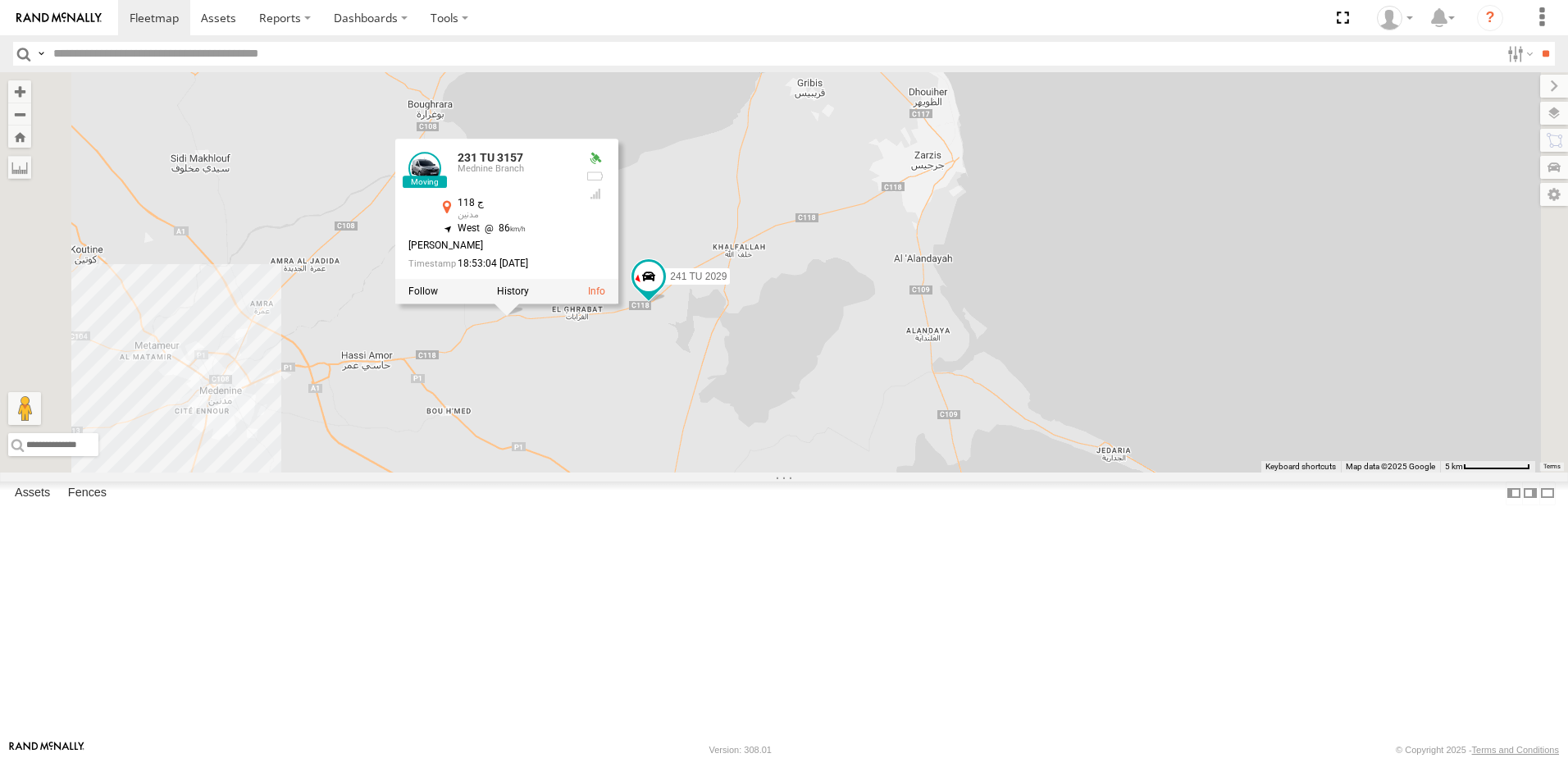
click at [659, 473] on div "245 TU 9066 245 TU 9056 241 TU 2029 231 TU 3157 231 TU 3157 Mednine Branch ج 11…" at bounding box center [784, 272] width 1568 height 401
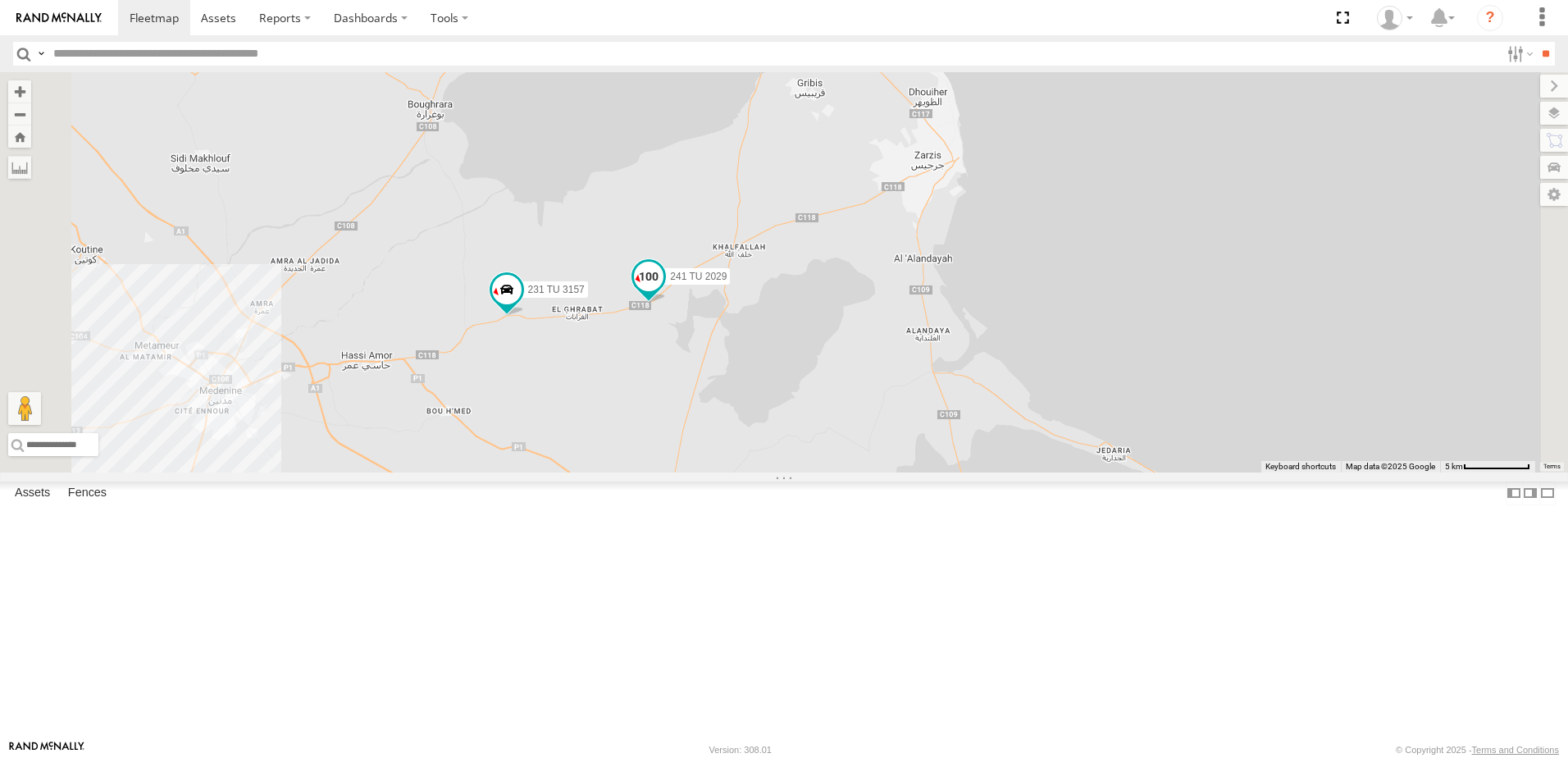
click at [663, 291] on span at bounding box center [648, 277] width 29 height 29
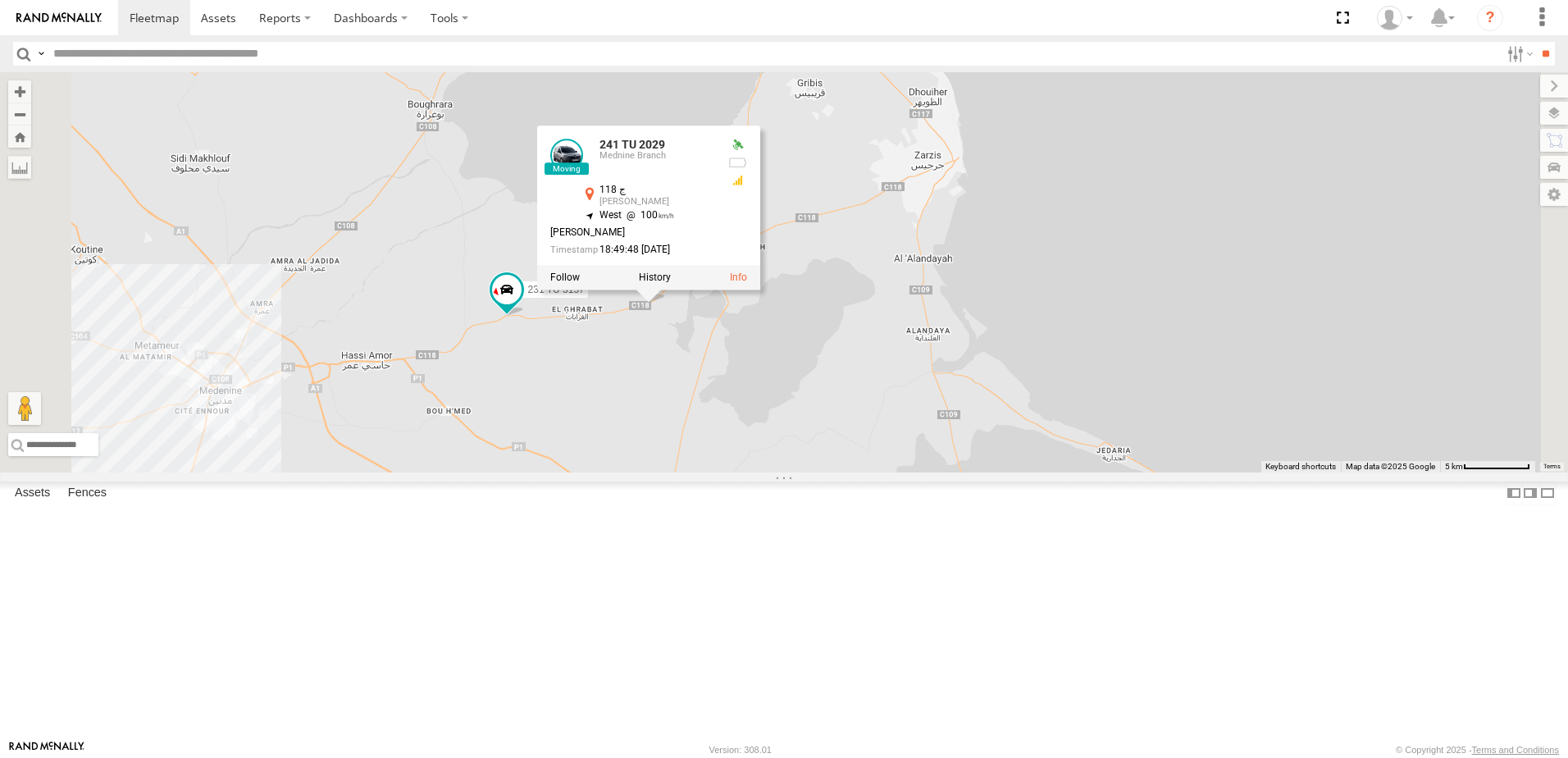
click at [778, 473] on div "245 TU 9066 245 TU 9056 241 TU 2029 231 TU 3157 241 TU 2029 Mednine Branch ج 11…" at bounding box center [784, 272] width 1568 height 401
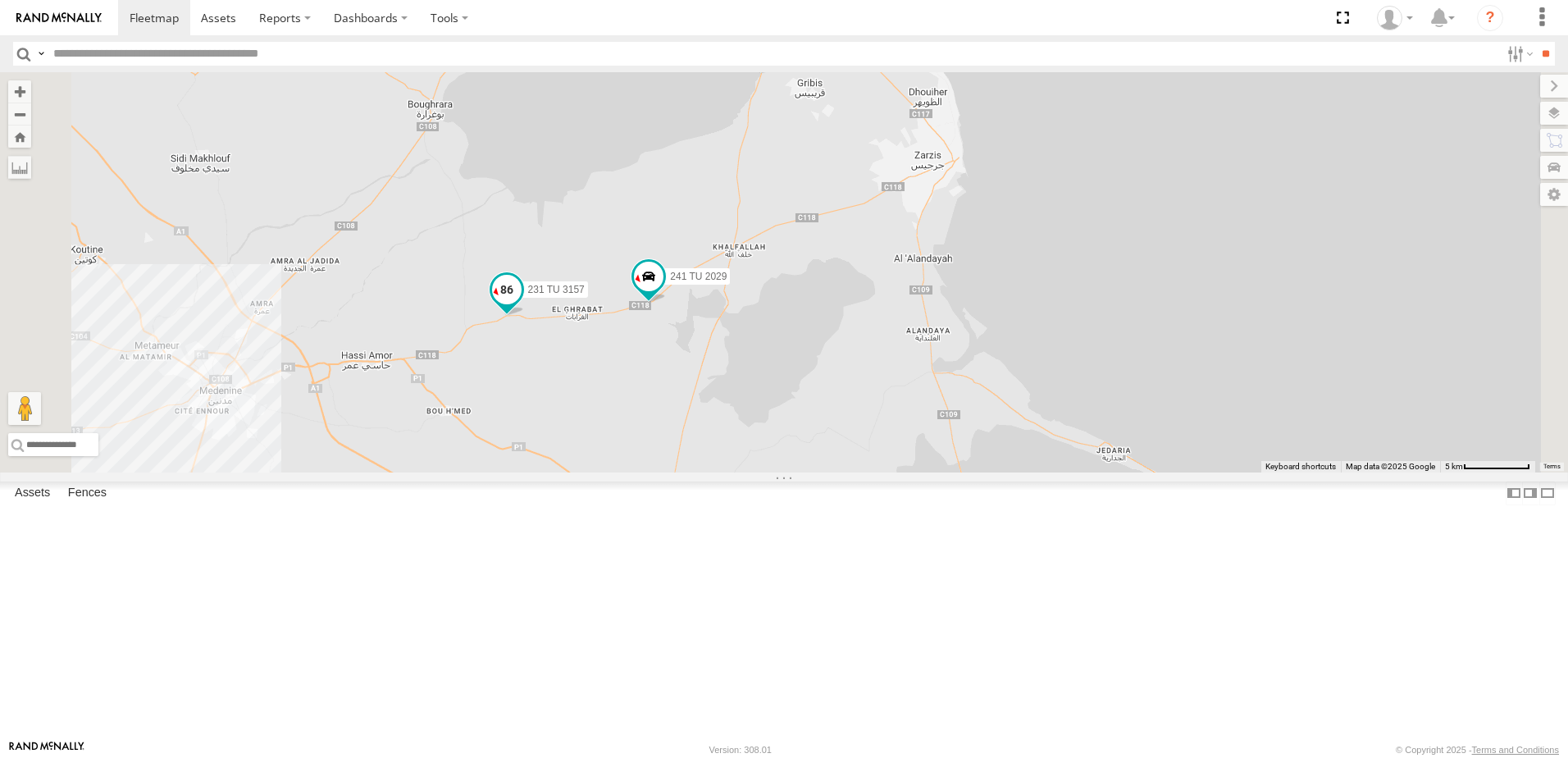
click at [522, 304] on span at bounding box center [507, 290] width 29 height 29
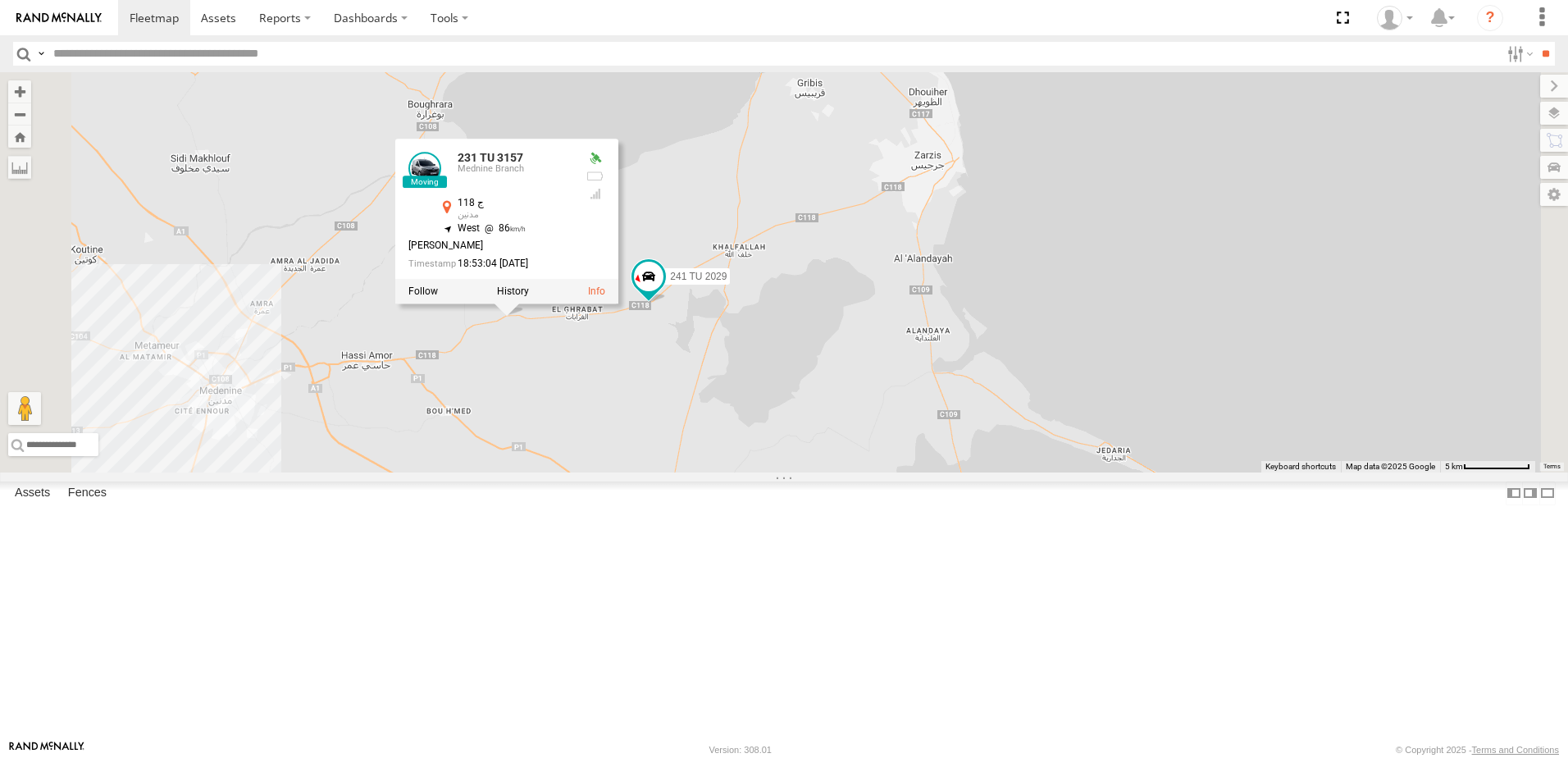
click at [710, 473] on div "245 TU 9066 245 TU 9056 241 TU 2029 231 TU 3157 231 TU 3157 Mednine Branch ج 11…" at bounding box center [784, 272] width 1568 height 401
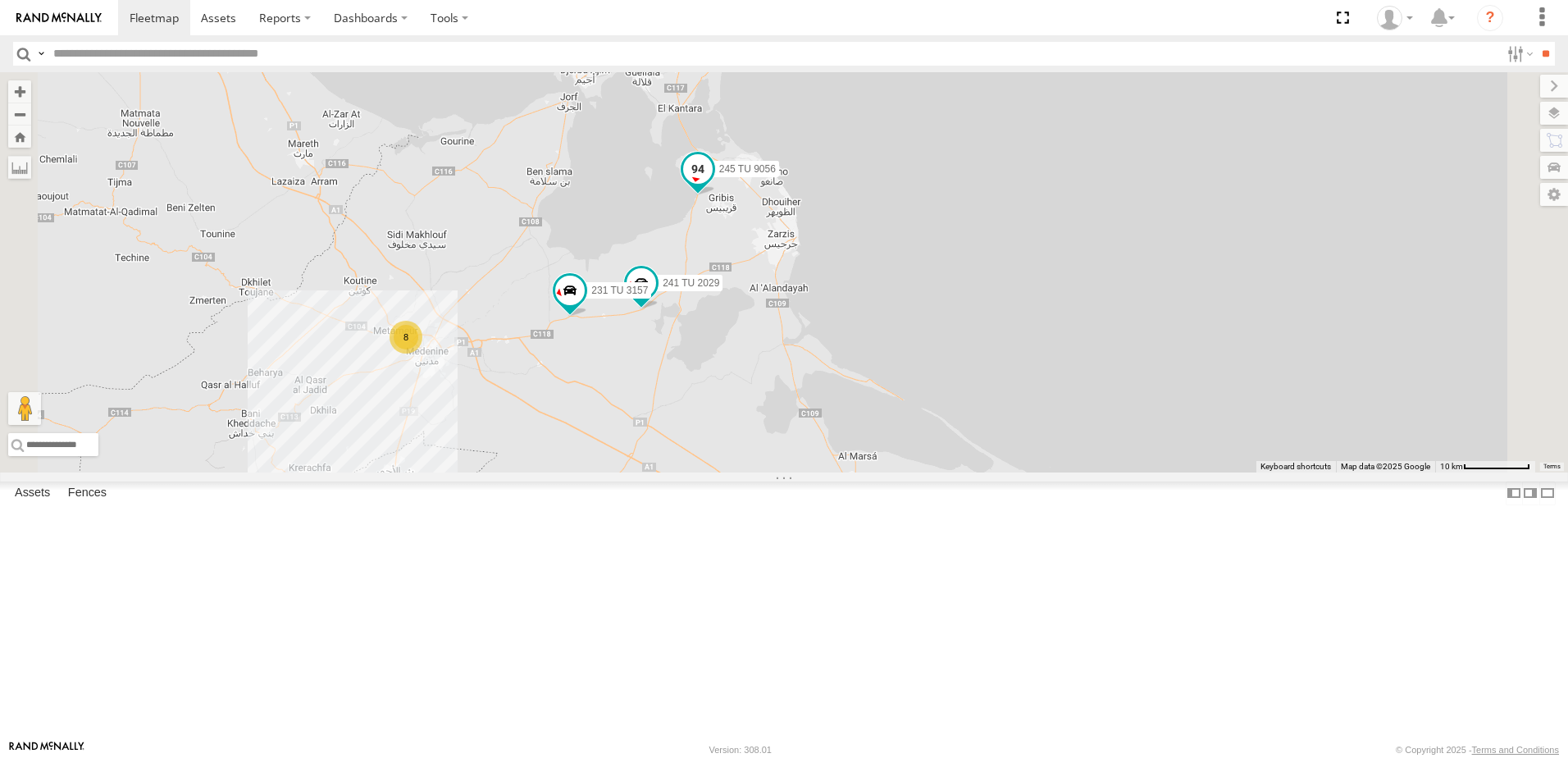
click at [712, 184] on span at bounding box center [698, 169] width 29 height 29
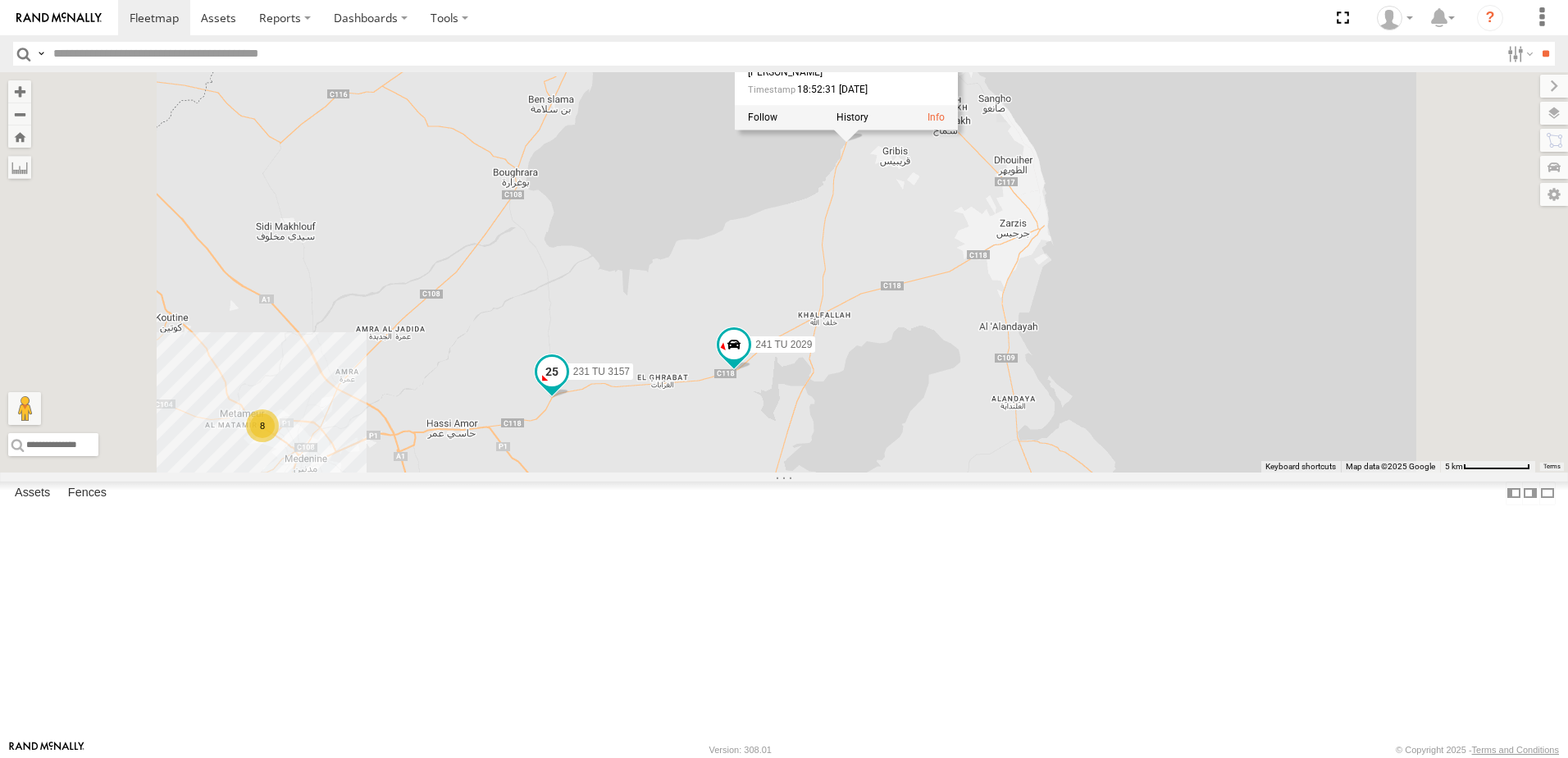
click at [567, 387] on span at bounding box center [552, 372] width 29 height 29
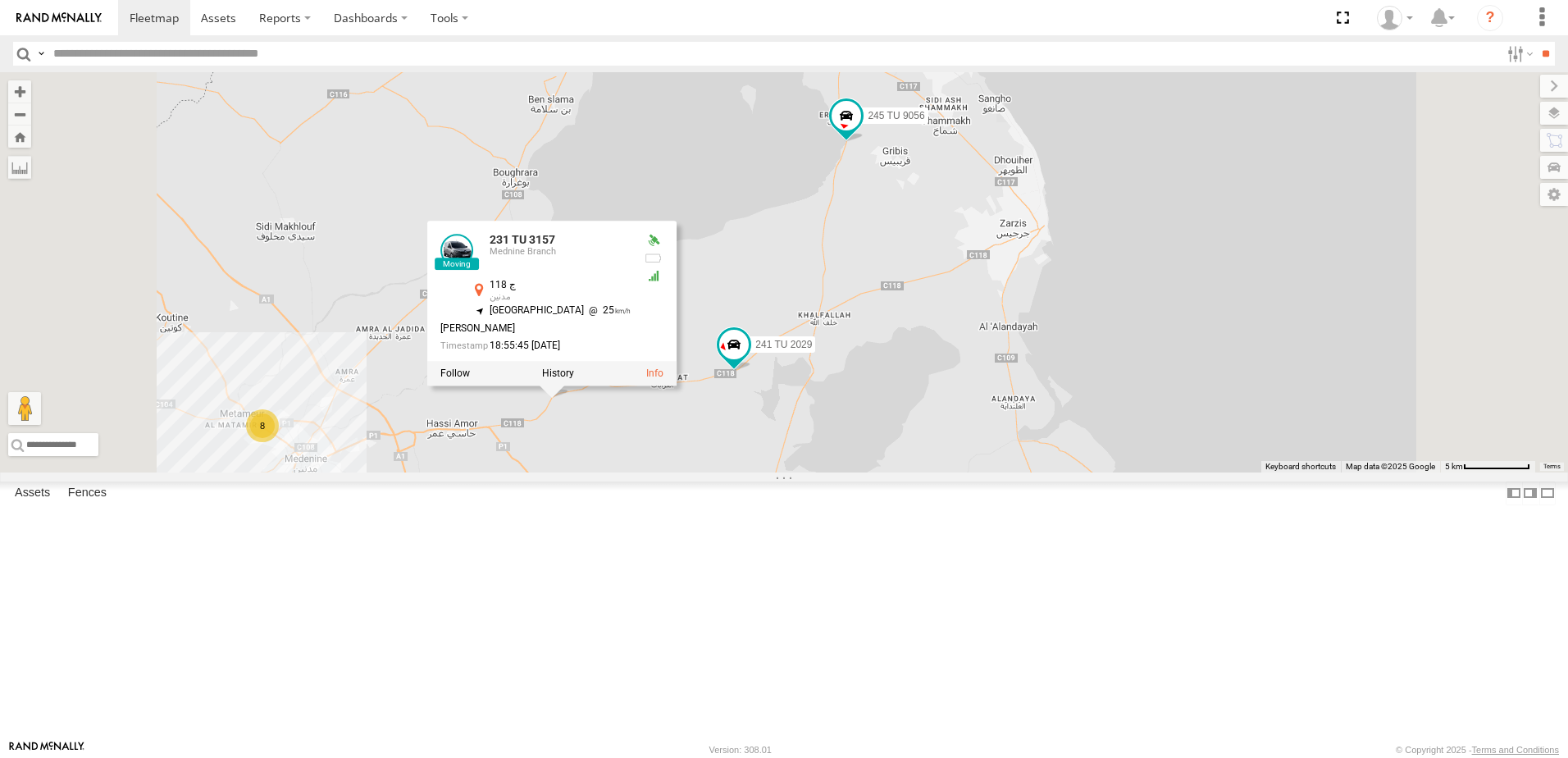
click at [949, 473] on div "245 TU 9066 245 TU 9056 241 TU 2029 231 TU 3157 8 231 TU 3157 Mednine Branch ج …" at bounding box center [784, 272] width 1568 height 401
